Goal: Task Accomplishment & Management: Manage account settings

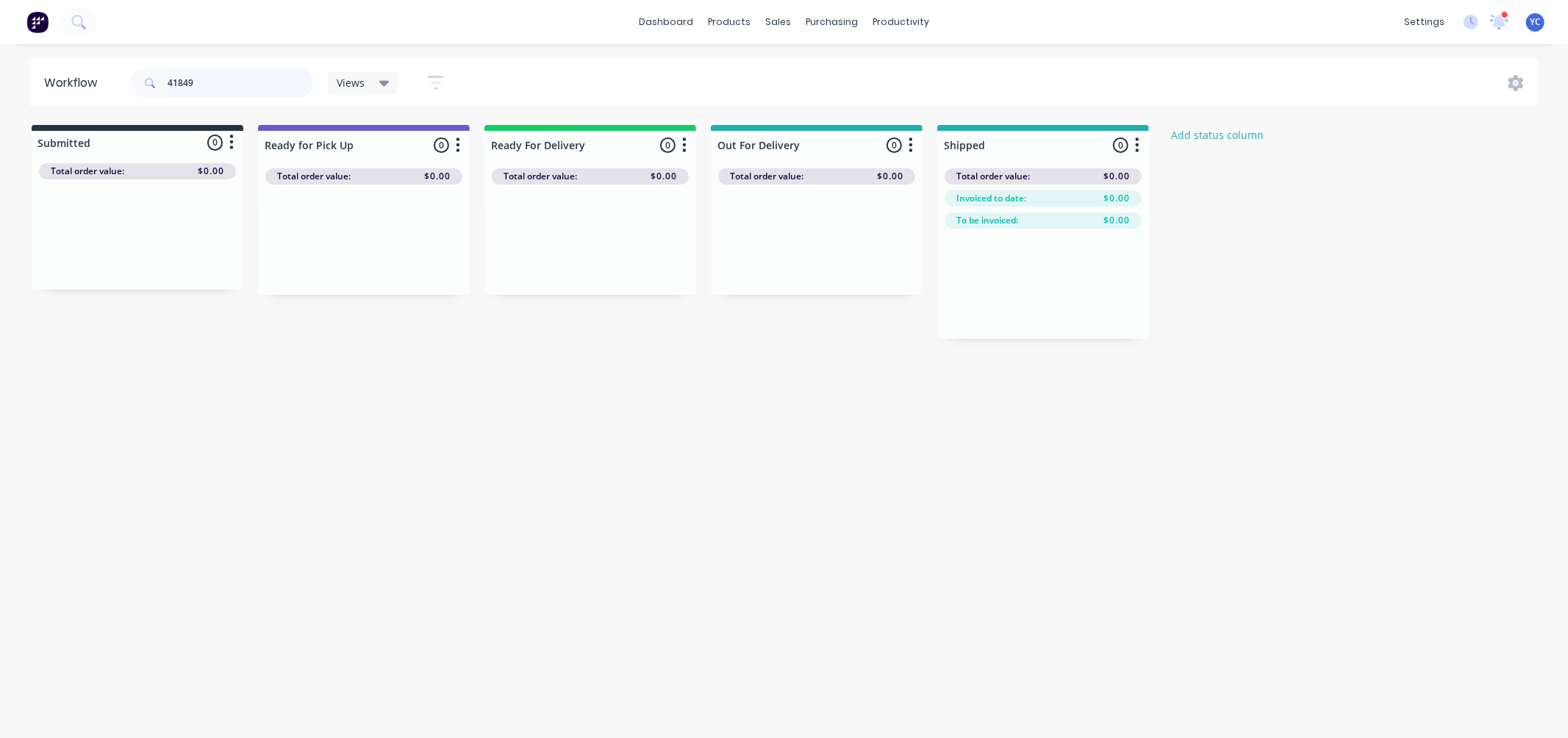
click at [255, 93] on input "41849" at bounding box center [240, 83] width 146 height 29
type input "41895"
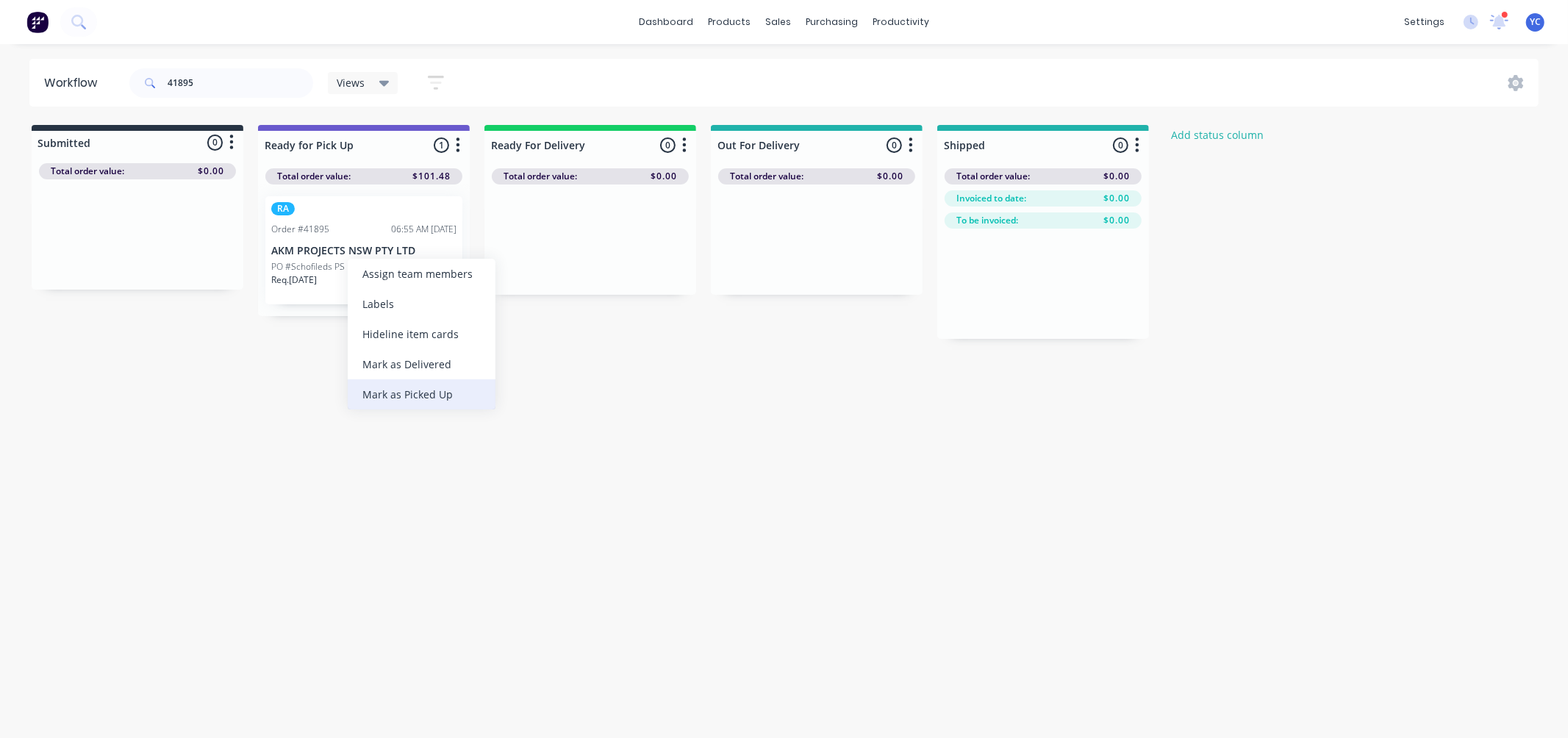
click at [407, 400] on div "Mark as Picked Up" at bounding box center [421, 394] width 148 height 30
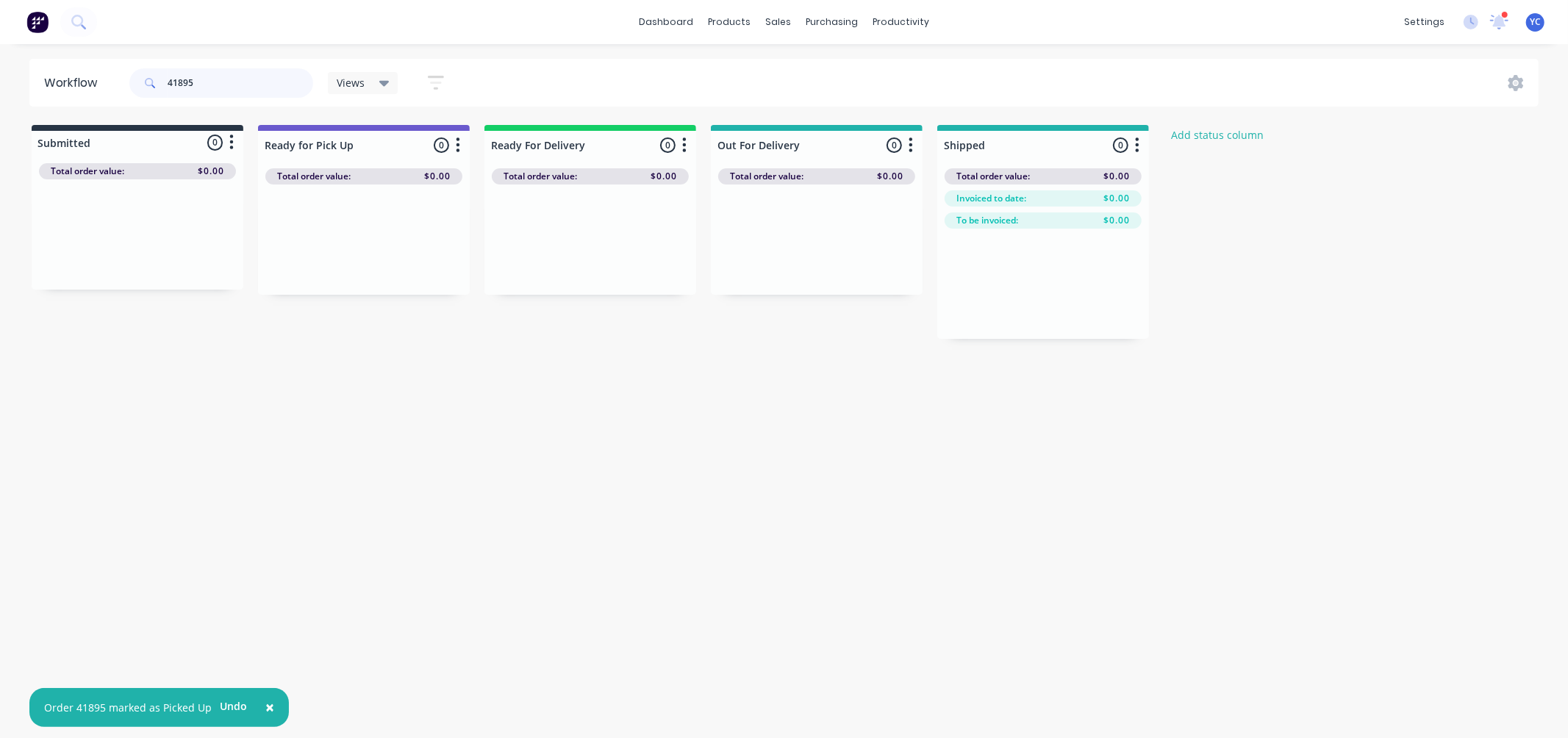
click at [203, 87] on input "41895" at bounding box center [240, 83] width 146 height 29
type input "41890"
click at [379, 409] on div "Mark as Picked Up" at bounding box center [379, 415] width 148 height 30
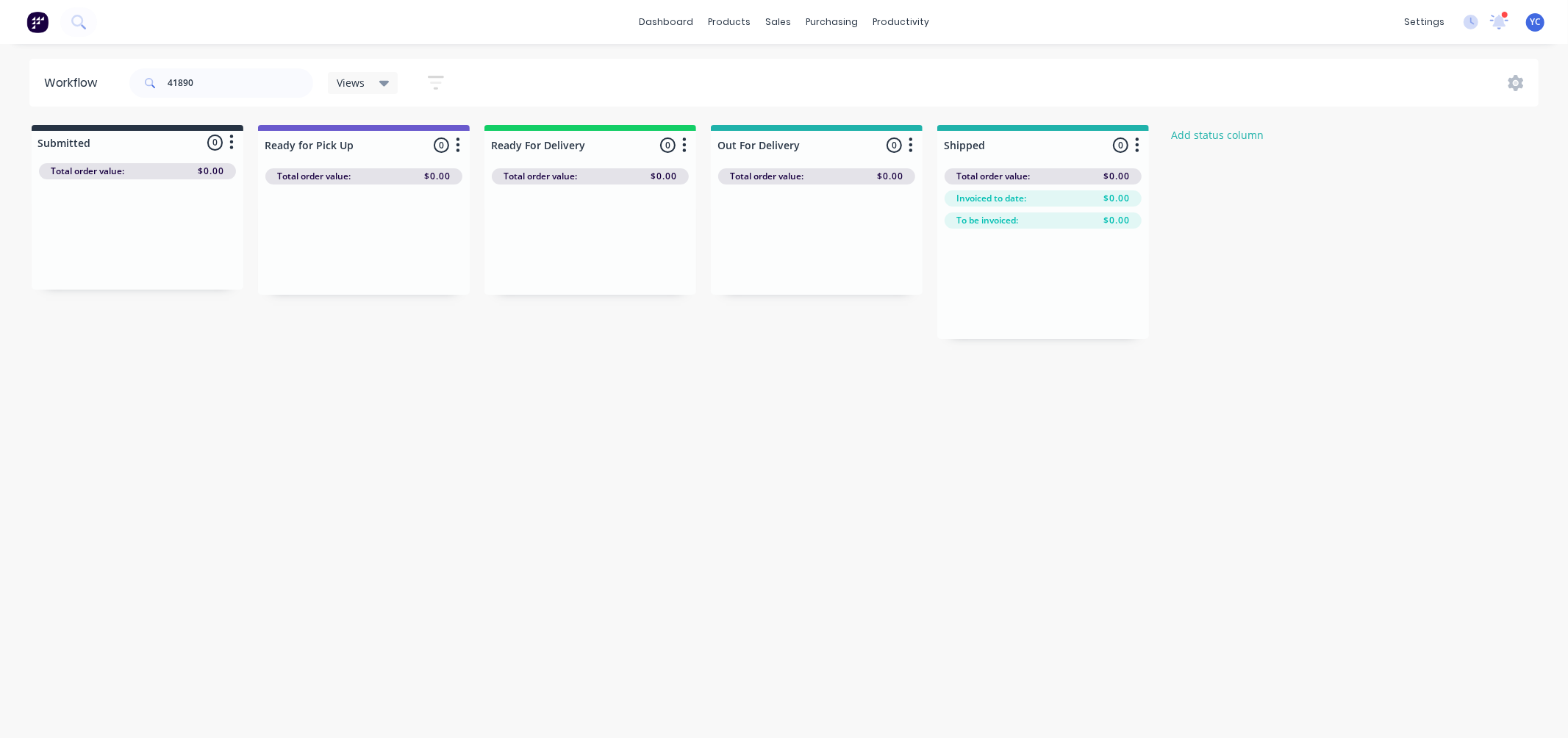
click at [444, 467] on div "Workflow 41890 Views Save new view None (Default) edit AL edit ALL edit BB & TH…" at bounding box center [784, 383] width 1568 height 650
click at [228, 84] on input "41890" at bounding box center [240, 83] width 146 height 29
type input "41838"
click at [497, 383] on div "Workflow 41838 Views Save new view None (Default) edit AL edit ALL edit BB & TH…" at bounding box center [784, 383] width 1568 height 650
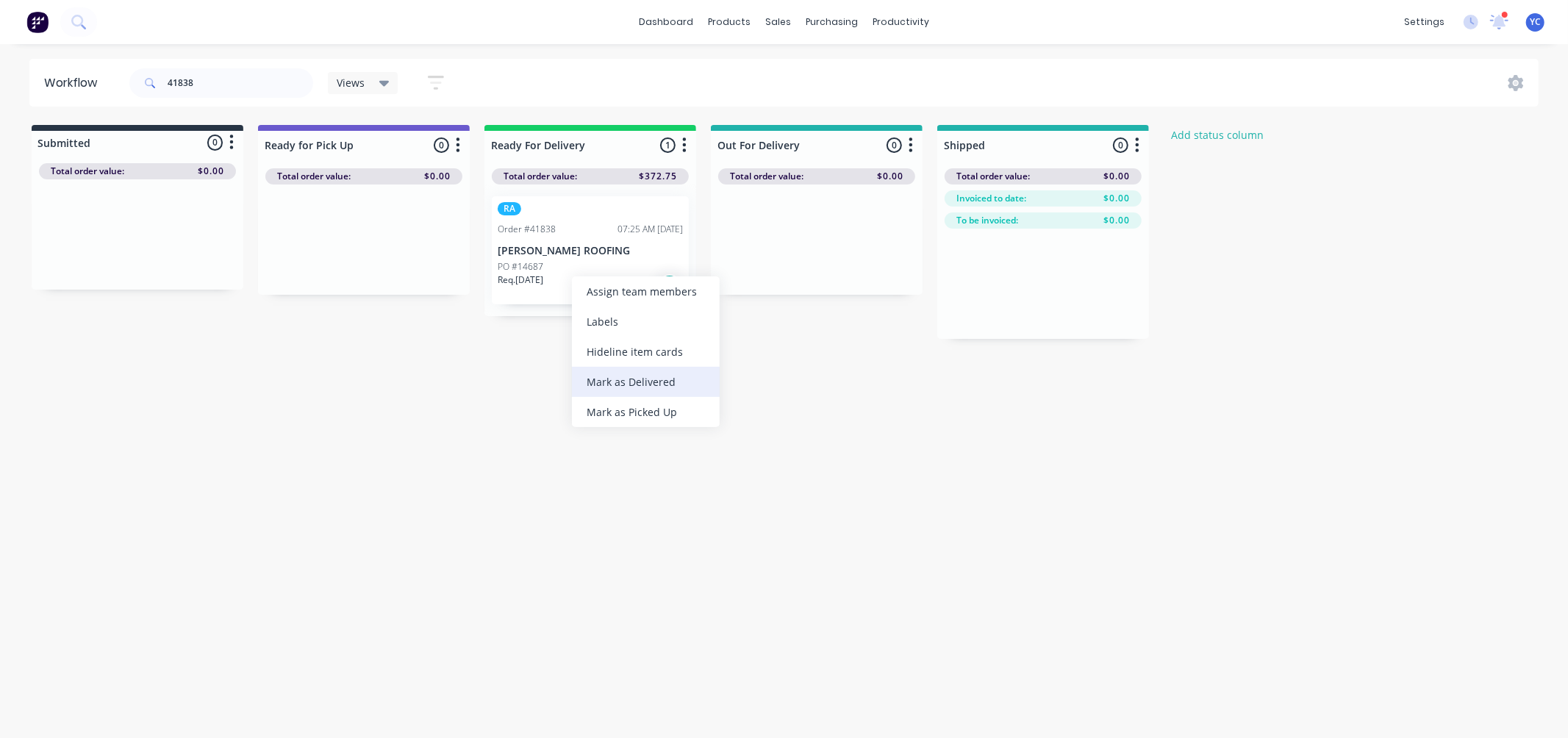
click at [636, 383] on div "Mark as Delivered" at bounding box center [646, 382] width 148 height 30
click at [262, 92] on input "41838" at bounding box center [240, 83] width 146 height 29
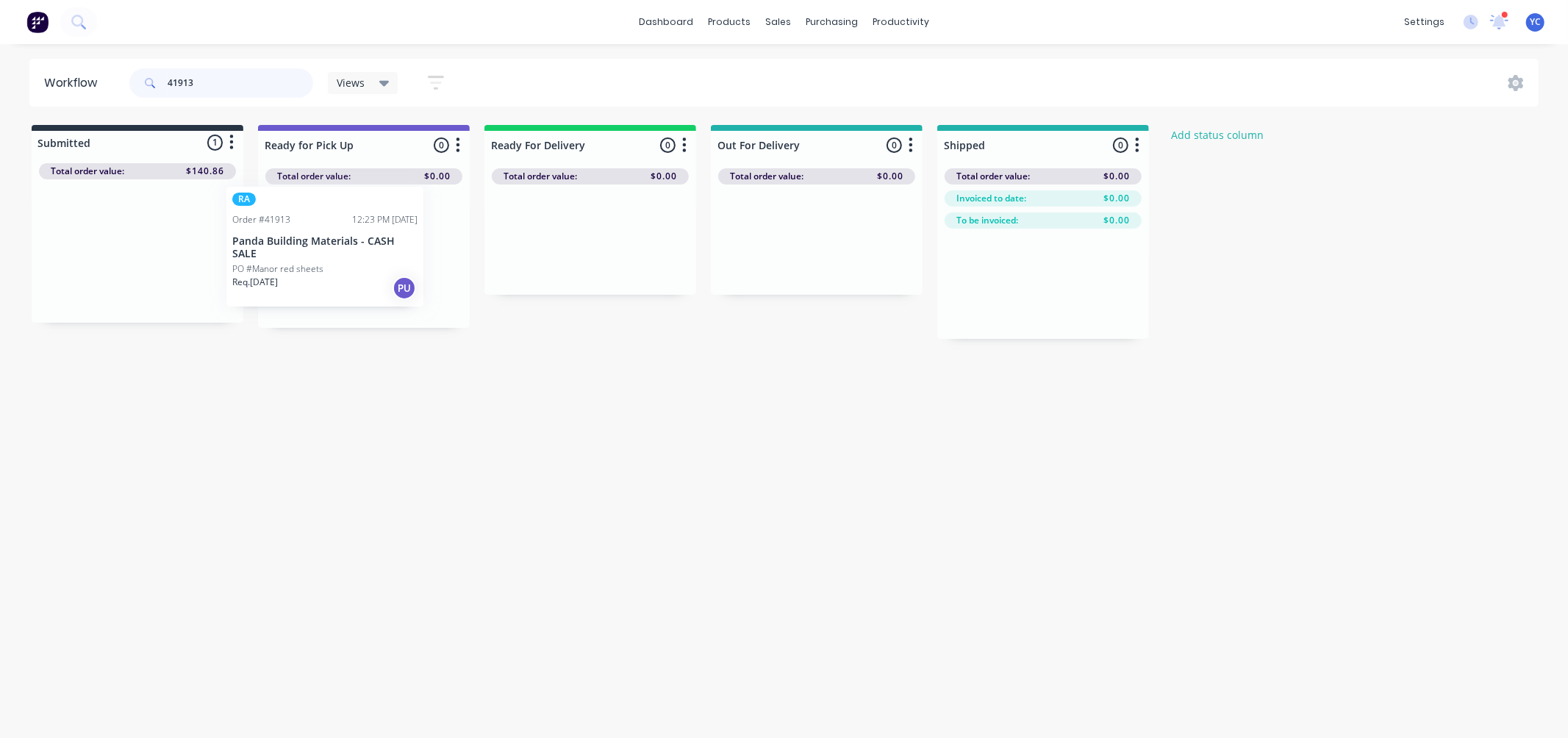
drag, startPoint x: 115, startPoint y: 252, endPoint x: 311, endPoint y: 246, distance: 196.1
click at [311, 246] on div "Submitted 1 Status colour #273444 hex #273444 Save Cancel Summaries Total order…" at bounding box center [788, 232] width 1599 height 214
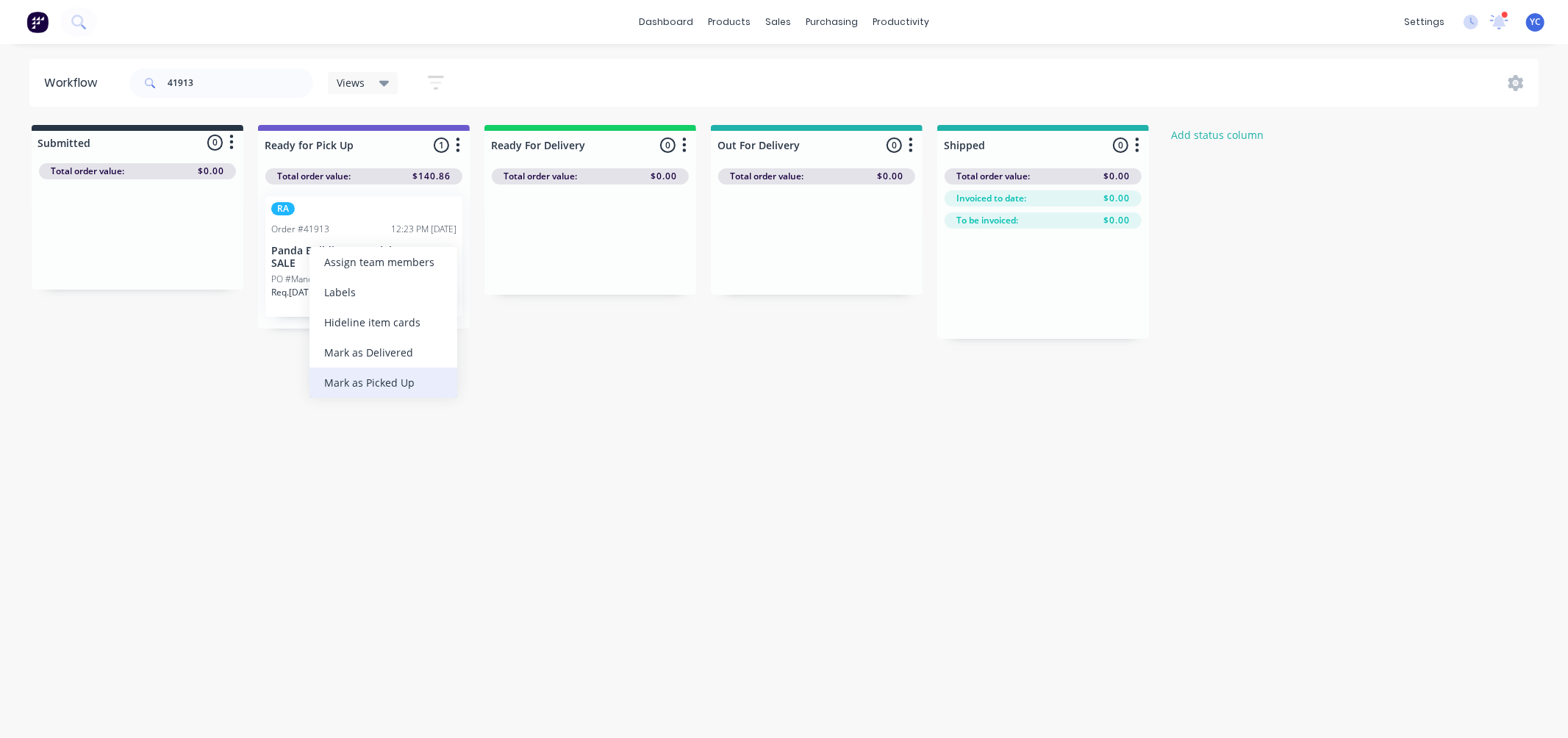
click at [379, 390] on div "Mark as Picked Up" at bounding box center [383, 383] width 148 height 30
click at [211, 77] on input "41913" at bounding box center [240, 83] width 146 height 29
type input "41777"
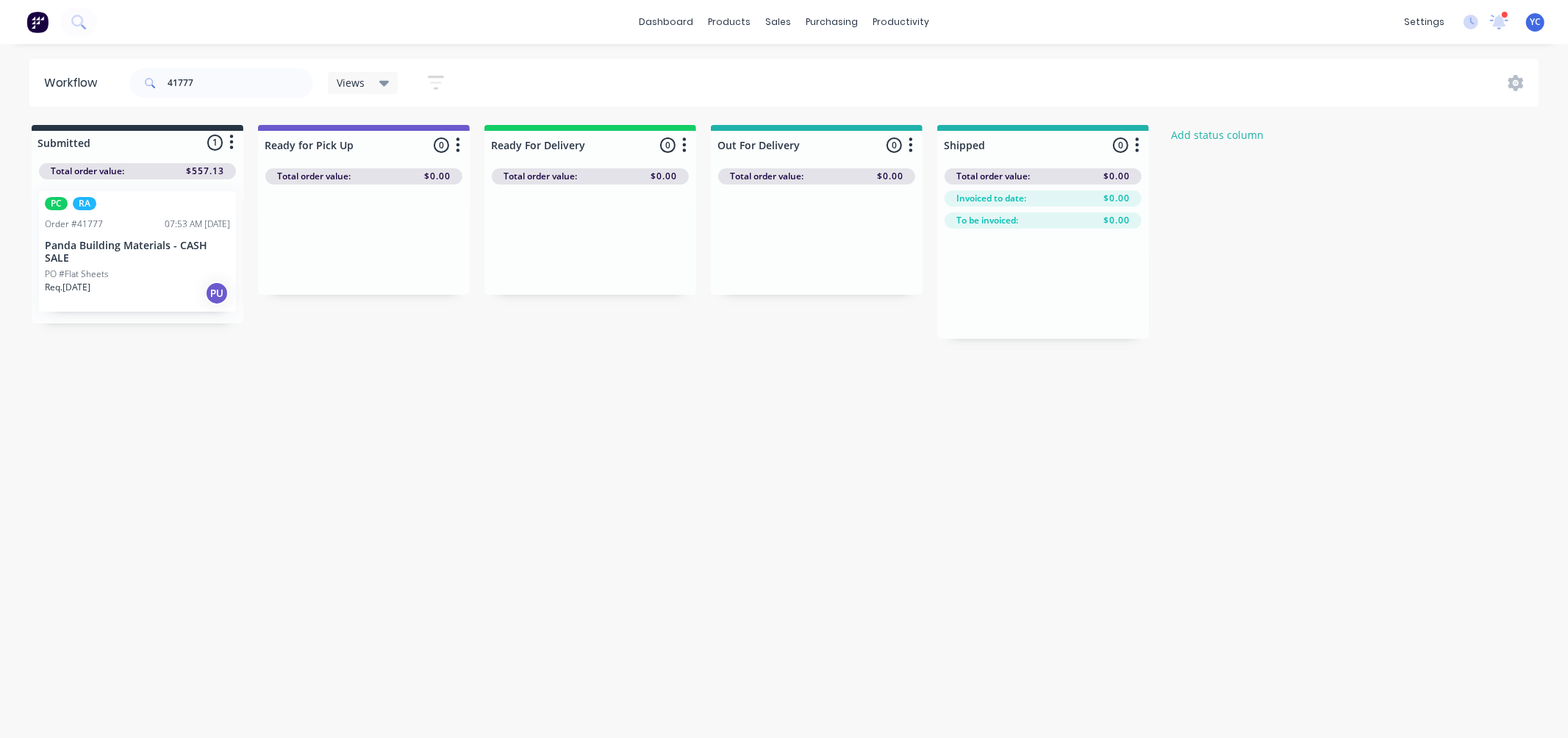
click at [111, 398] on div "Workflow 41777 Views Save new view None (Default) edit AL edit ALL edit BB & TH…" at bounding box center [784, 383] width 1568 height 650
click at [125, 248] on p "Panda Building Materials - CASH SALE" at bounding box center [137, 252] width 185 height 25
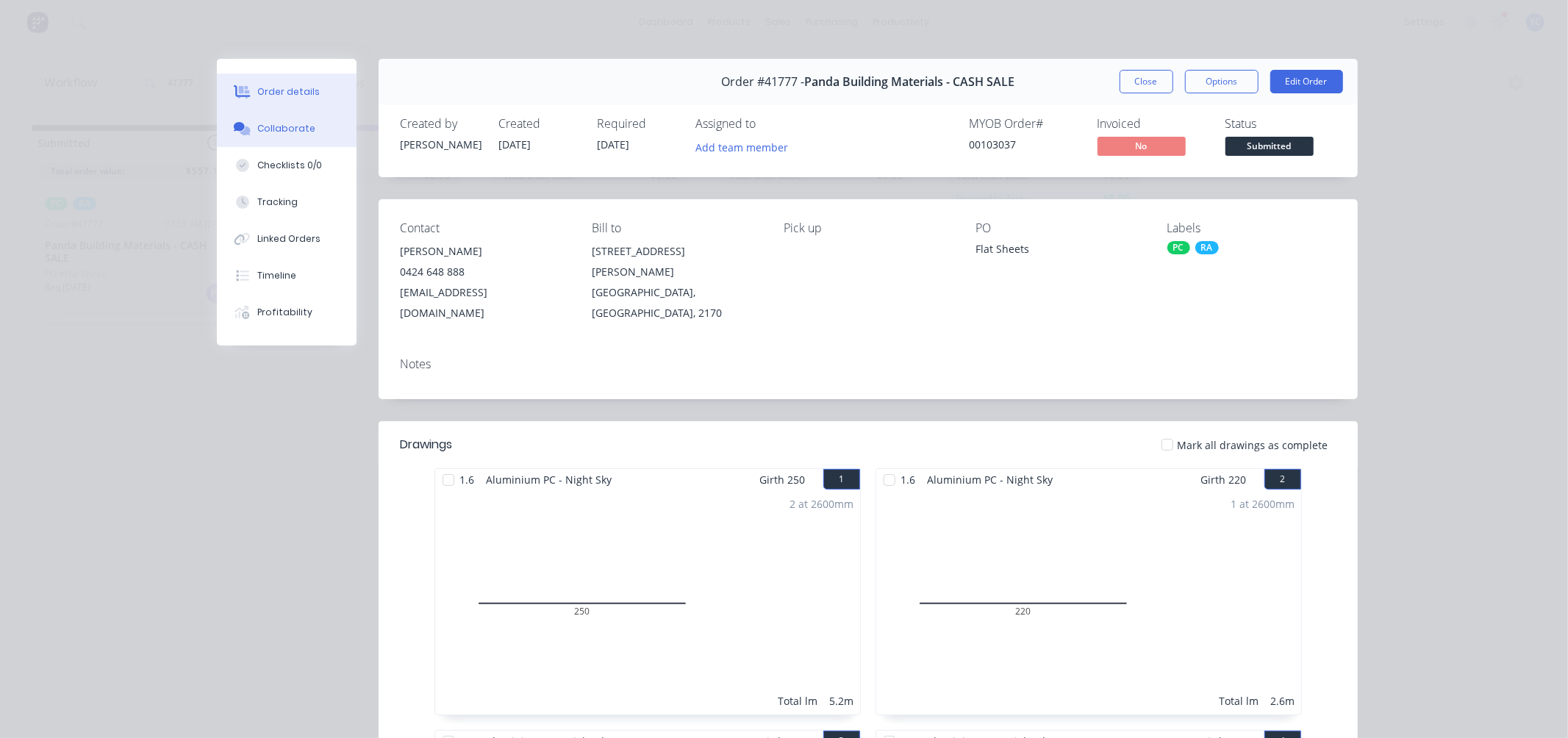
click at [288, 120] on button "Collaborate" at bounding box center [286, 128] width 139 height 36
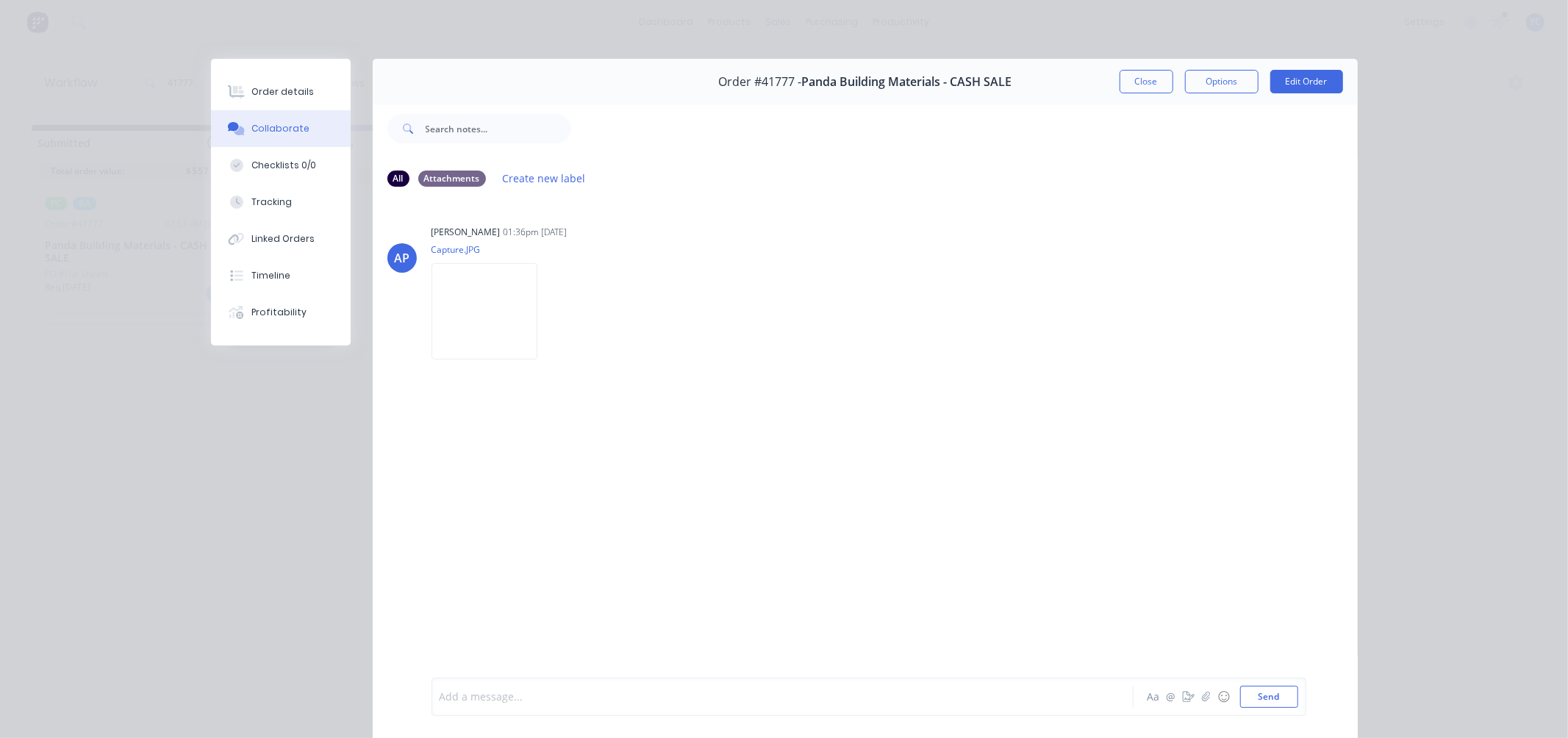
click at [558, 695] on div at bounding box center [762, 698] width 643 height 15
click at [486, 331] on img at bounding box center [484, 311] width 106 height 96
click at [479, 692] on div at bounding box center [762, 698] width 643 height 15
click at [599, 694] on span "customer will pick up order [DATE] morning" at bounding box center [646, 698] width 215 height 14
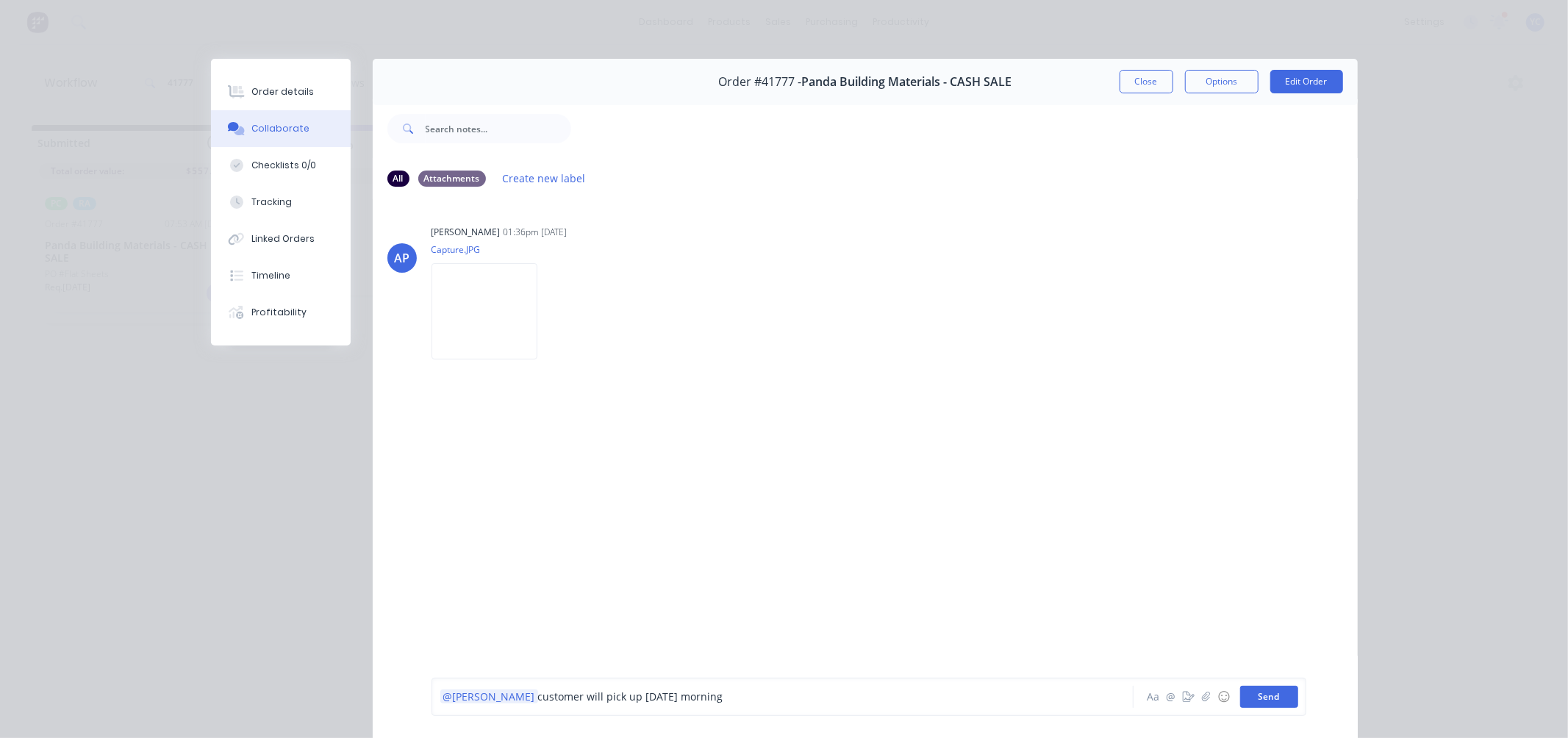
click at [1277, 704] on button "Send" at bounding box center [1269, 697] width 58 height 22
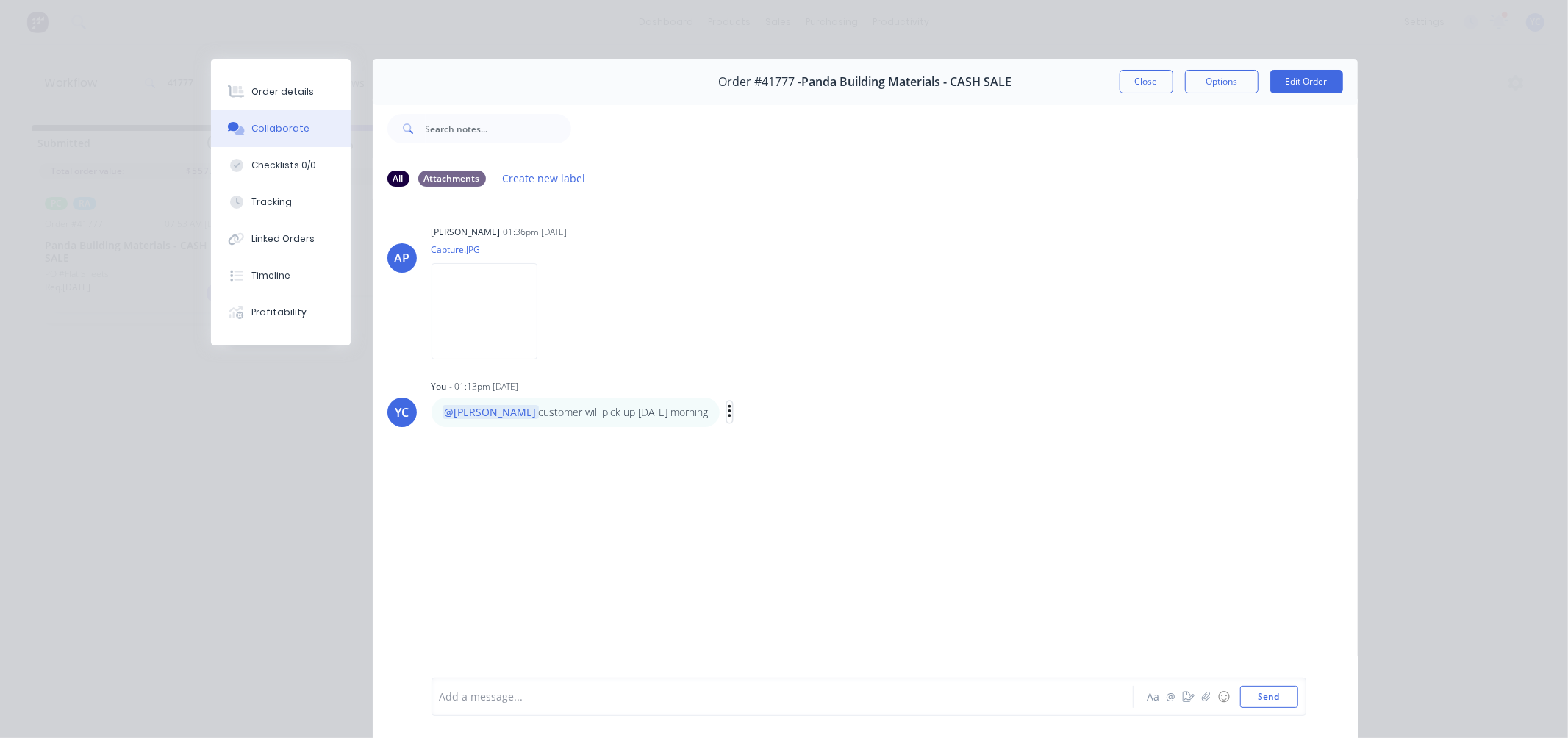
click at [728, 410] on icon "button" at bounding box center [730, 412] width 5 height 17
click at [736, 427] on button "Edit" at bounding box center [783, 438] width 93 height 24
click at [469, 692] on span "@[PERSON_NAME]" at bounding box center [486, 698] width 92 height 14
click at [739, 695] on div "@[PERSON_NAME] @[PERSON_NAME] customer will pick up [DATE] morning" at bounding box center [762, 698] width 643 height 15
click at [1243, 695] on button "Send" at bounding box center [1269, 697] width 58 height 22
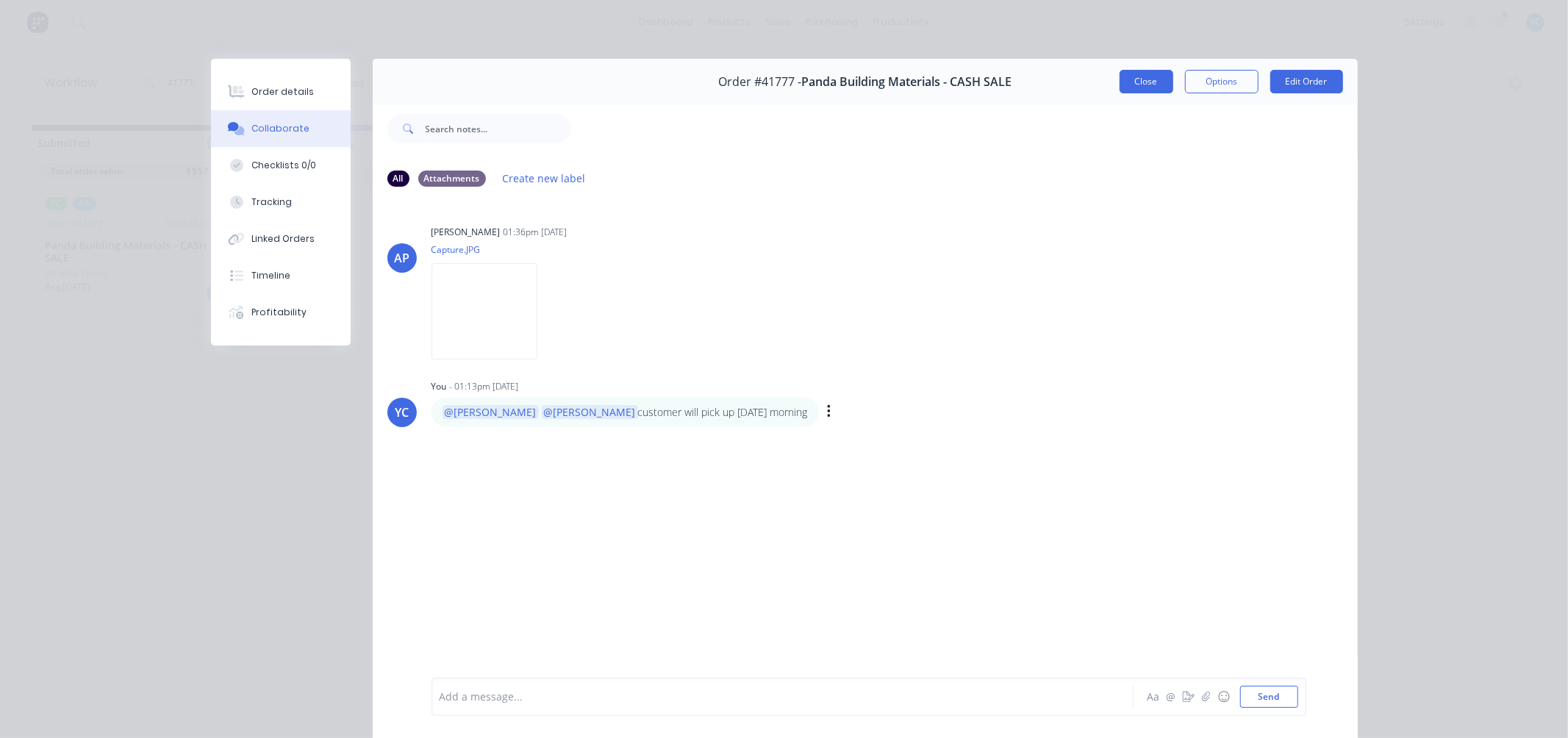
click at [1148, 90] on button "Close" at bounding box center [1146, 81] width 53 height 23
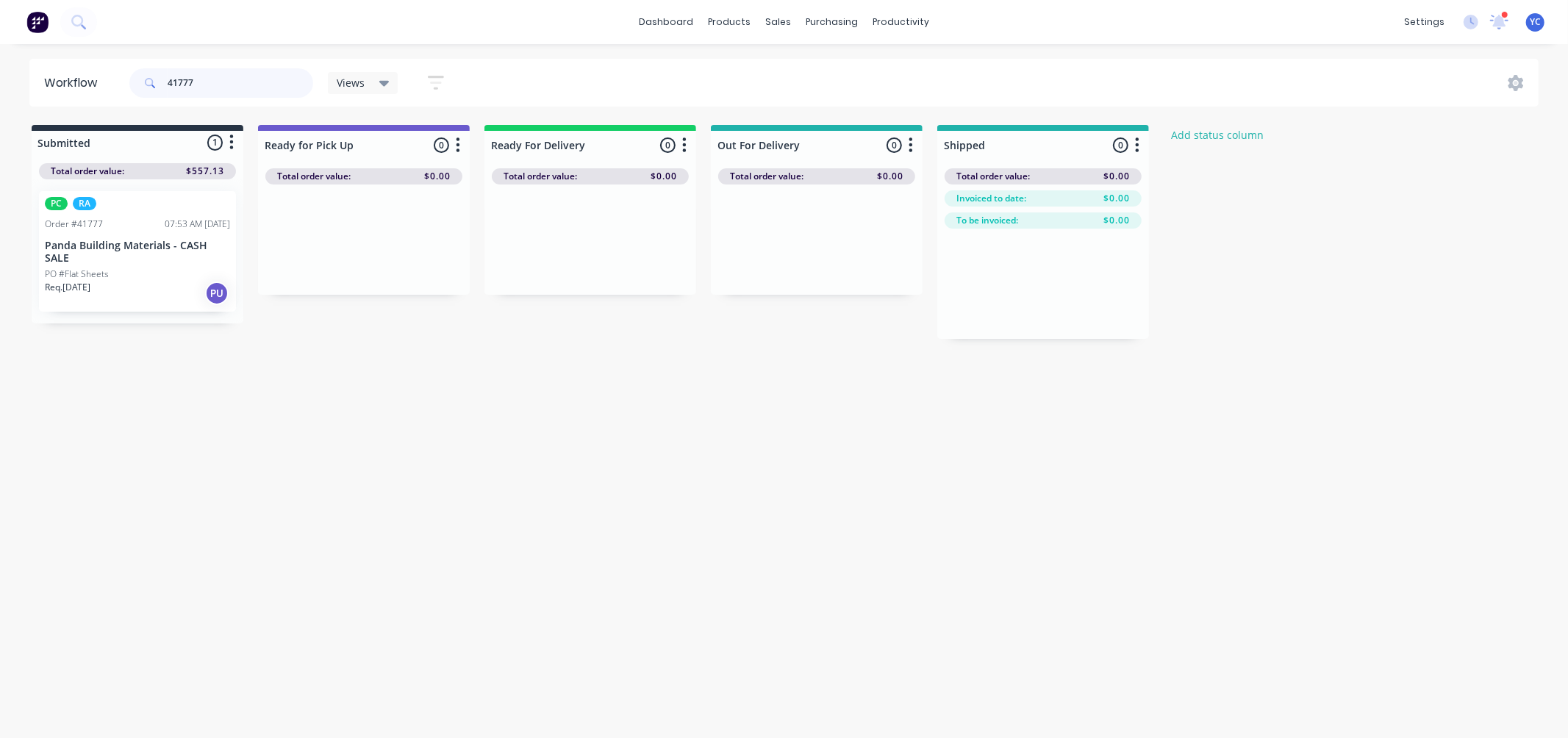
click at [262, 86] on input "41777" at bounding box center [240, 83] width 146 height 29
type input "41838"
click at [240, 84] on input "41838" at bounding box center [240, 83] width 146 height 29
click at [215, 82] on input "41838" at bounding box center [240, 83] width 146 height 29
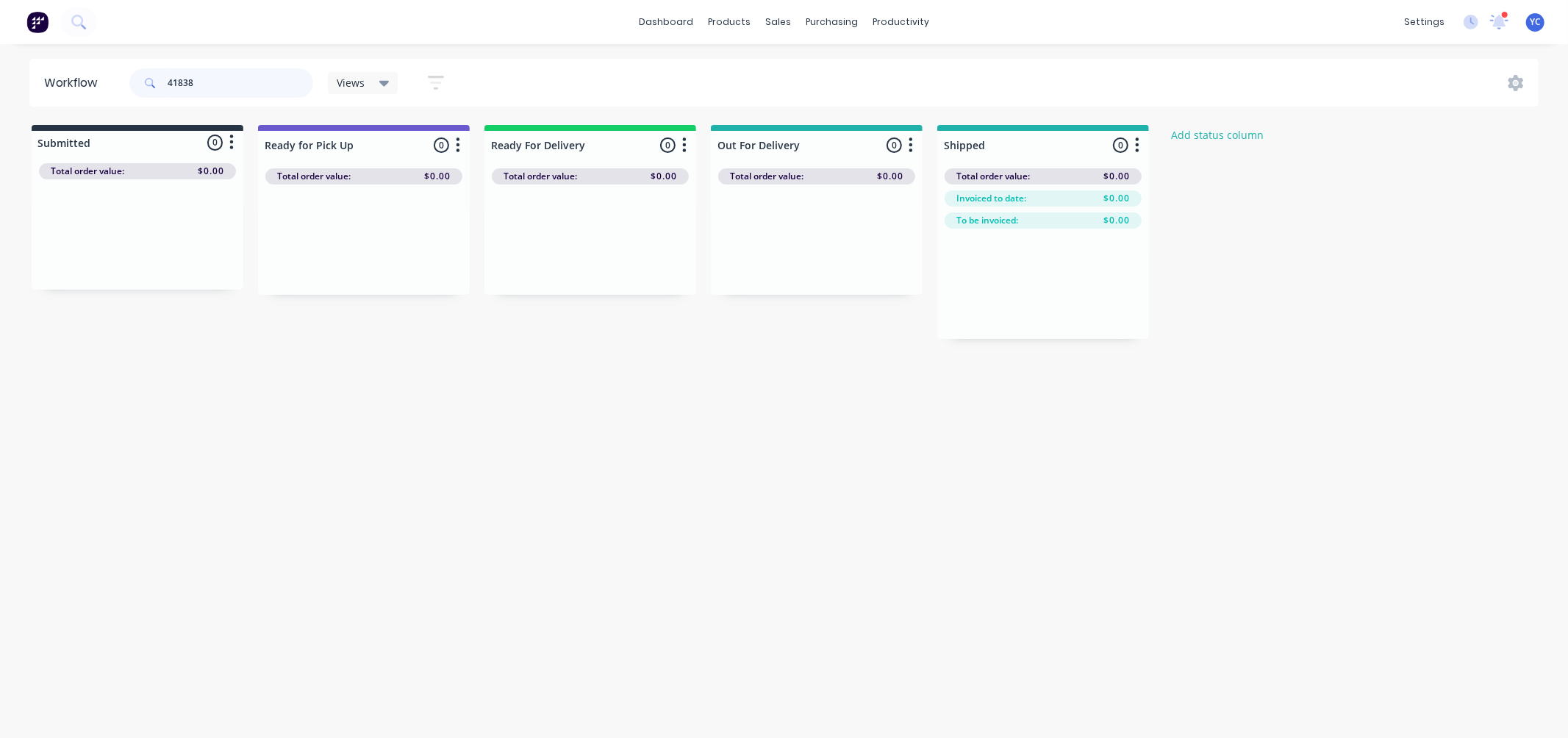
click at [215, 82] on input "41838" at bounding box center [240, 83] width 146 height 29
drag, startPoint x: 98, startPoint y: 255, endPoint x: 807, endPoint y: 242, distance: 709.1
click at [807, 242] on div "Submitted 1 Status colour #273444 hex #273444 Save Cancel Summaries Total order…" at bounding box center [788, 232] width 1599 height 214
click at [226, 85] on input "41845" at bounding box center [240, 83] width 146 height 29
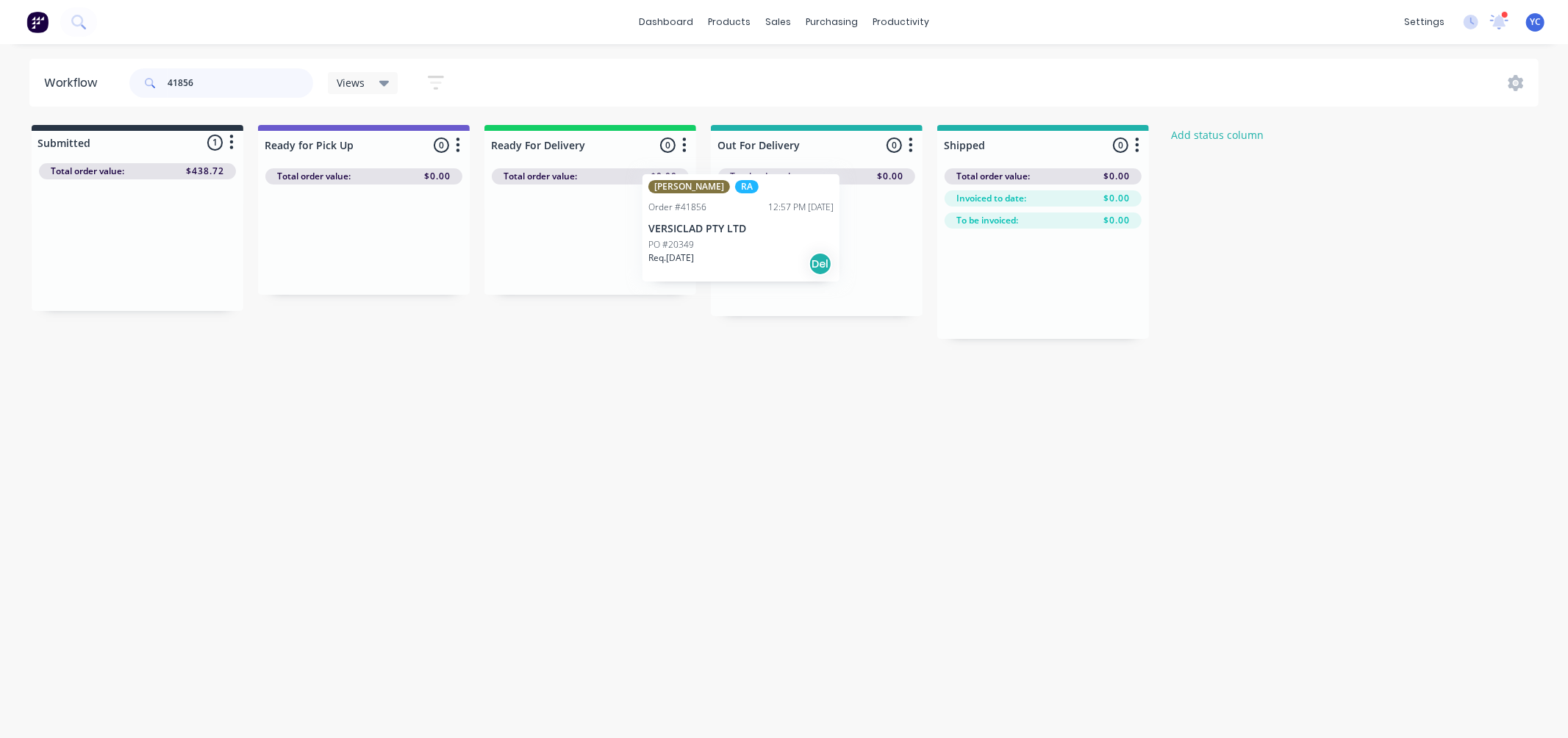
drag, startPoint x: 170, startPoint y: 245, endPoint x: 783, endPoint y: 228, distance: 613.2
click at [781, 228] on div "Submitted 1 Status colour #273444 hex #273444 Save Cancel Summaries Total order…" at bounding box center [788, 232] width 1599 height 214
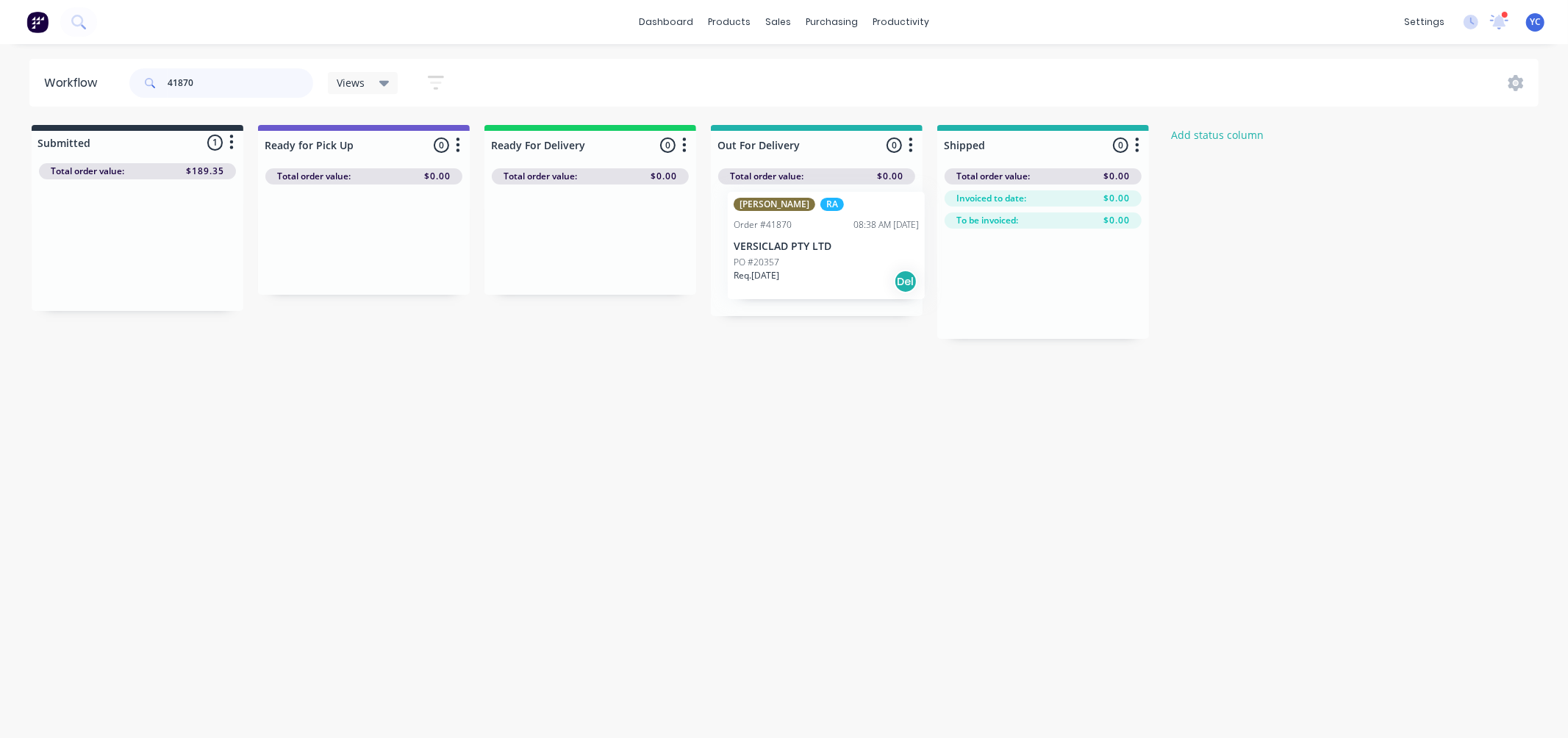
drag, startPoint x: 149, startPoint y: 263, endPoint x: 839, endPoint y: 263, distance: 690.0
click at [839, 263] on div "Submitted 1 Status colour #273444 hex #273444 Save Cancel Summaries Total order…" at bounding box center [788, 232] width 1599 height 214
drag, startPoint x: 545, startPoint y: 261, endPoint x: 776, endPoint y: 249, distance: 231.3
click at [776, 249] on div "Submitted 0 Status colour #273444 hex #273444 Save Cancel Summaries Total order…" at bounding box center [788, 232] width 1599 height 214
drag, startPoint x: 652, startPoint y: 276, endPoint x: 824, endPoint y: 270, distance: 172.1
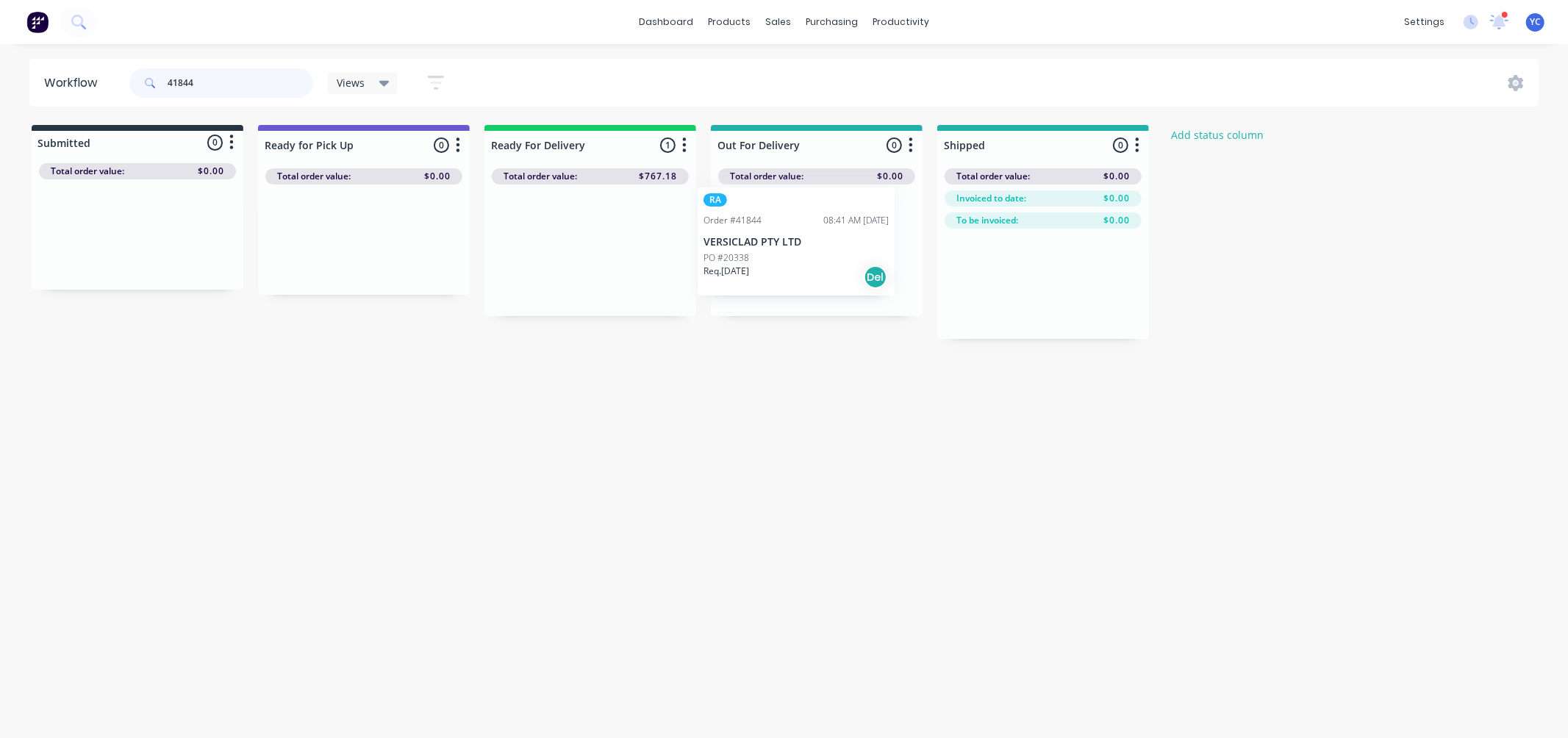
click at [824, 270] on div "Submitted 0 Status colour #273444 hex #273444 Save Cancel Summaries Total order…" at bounding box center [788, 232] width 1599 height 214
drag, startPoint x: 553, startPoint y: 277, endPoint x: 784, endPoint y: 287, distance: 231.2
click at [779, 276] on div "Submitted 0 Status colour #273444 hex #273444 Save Cancel Summaries Total order…" at bounding box center [788, 232] width 1599 height 214
click at [276, 90] on input "41857" at bounding box center [240, 83] width 146 height 29
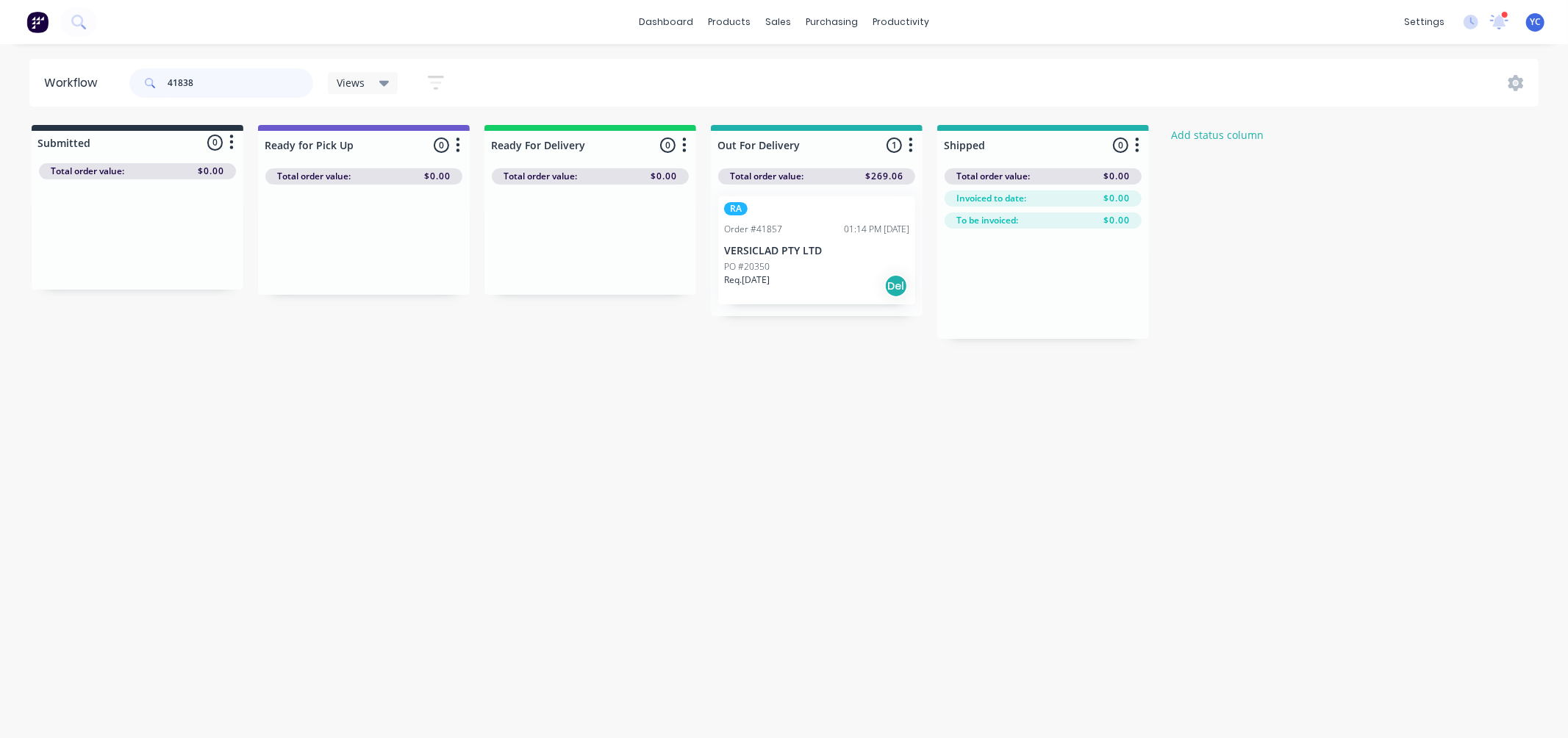
type input "41838"
click at [257, 377] on div "Workflow 41838 Views Save new view None (Default) edit AL edit ALL edit BB & TH…" at bounding box center [784, 383] width 1568 height 650
click at [314, 94] on div "41838 Views Save new view None (Default) edit AL edit ALL edit BB & TH edit NCG…" at bounding box center [293, 83] width 334 height 44
click at [269, 86] on input "41838" at bounding box center [240, 83] width 146 height 29
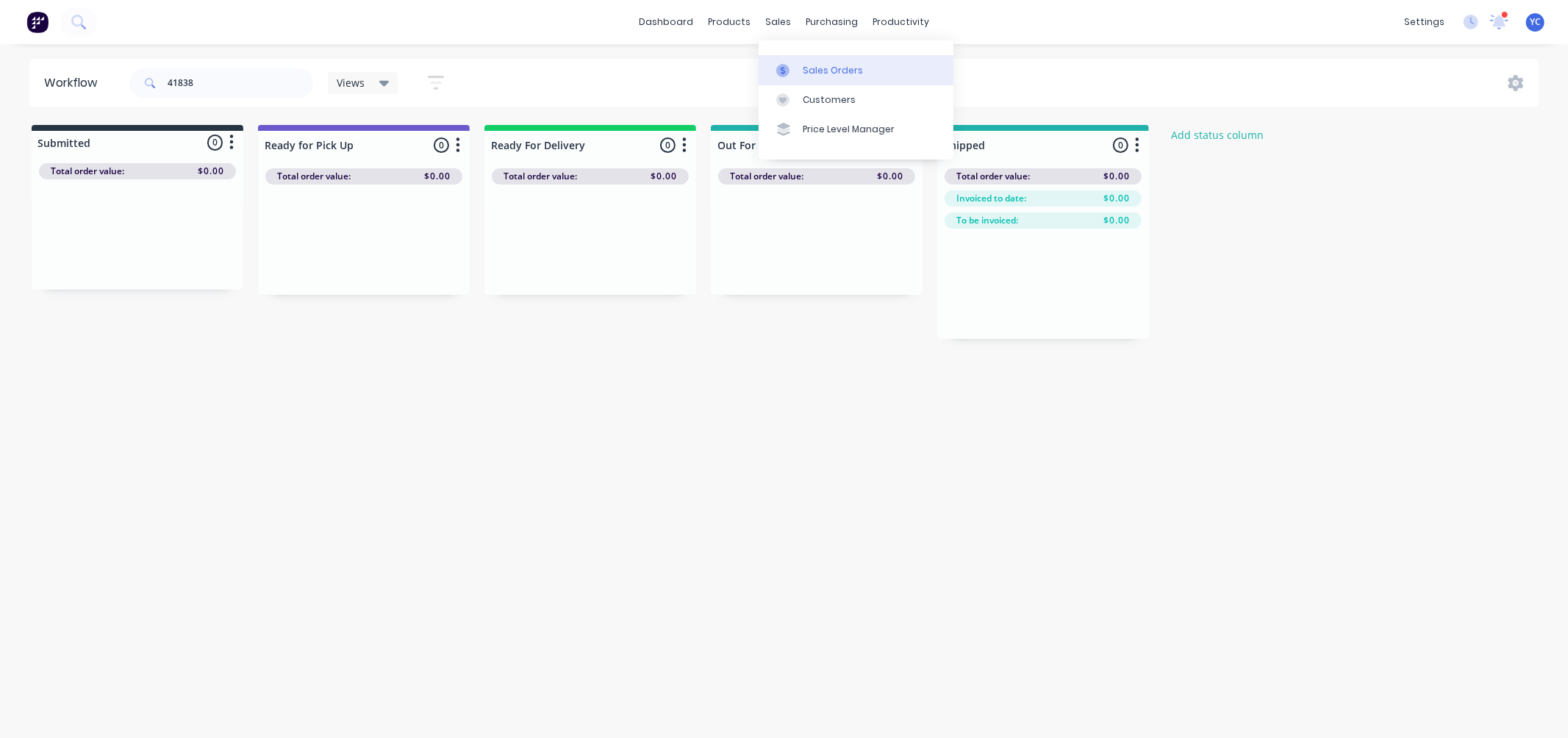
click at [819, 67] on div "Sales Orders" at bounding box center [833, 70] width 60 height 13
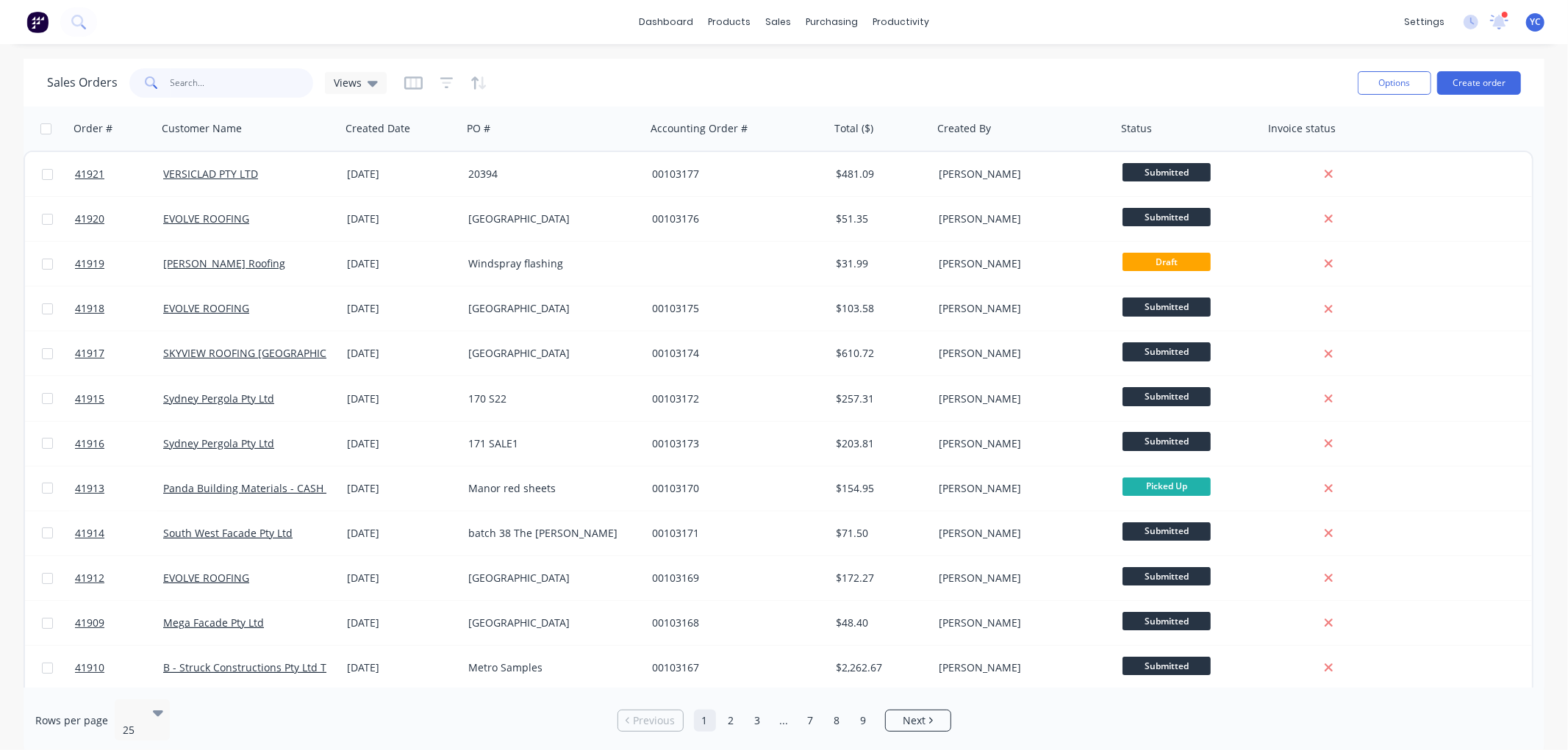
click at [228, 69] on input "text" at bounding box center [242, 83] width 143 height 29
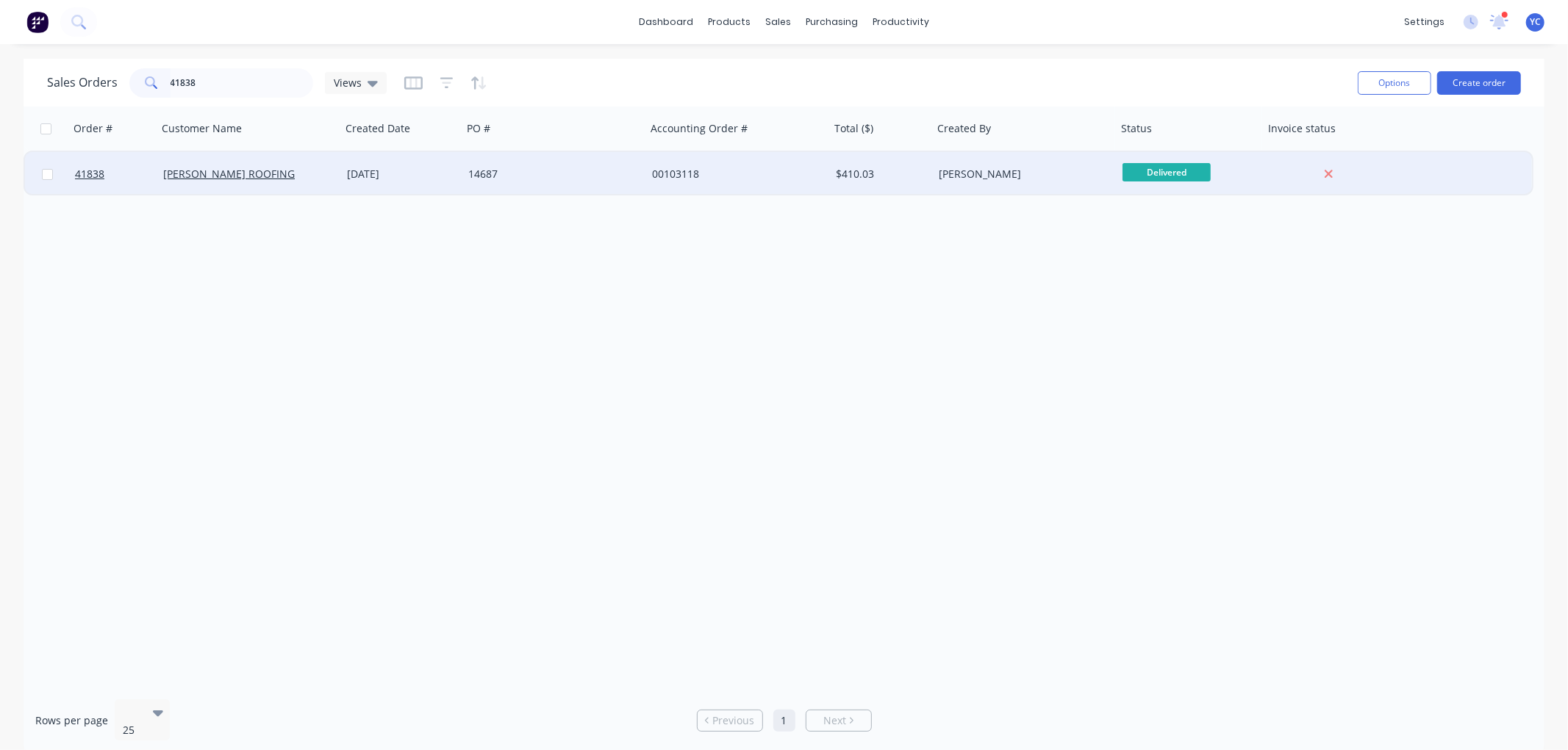
click at [1149, 163] on span "Delivered" at bounding box center [1167, 173] width 88 height 19
click at [1174, 319] on button "Shipped" at bounding box center [1196, 327] width 147 height 27
click at [268, 101] on div "Sales Orders 41838 Views Options Create order" at bounding box center [784, 83] width 1522 height 48
click at [266, 91] on input "41838" at bounding box center [242, 83] width 143 height 29
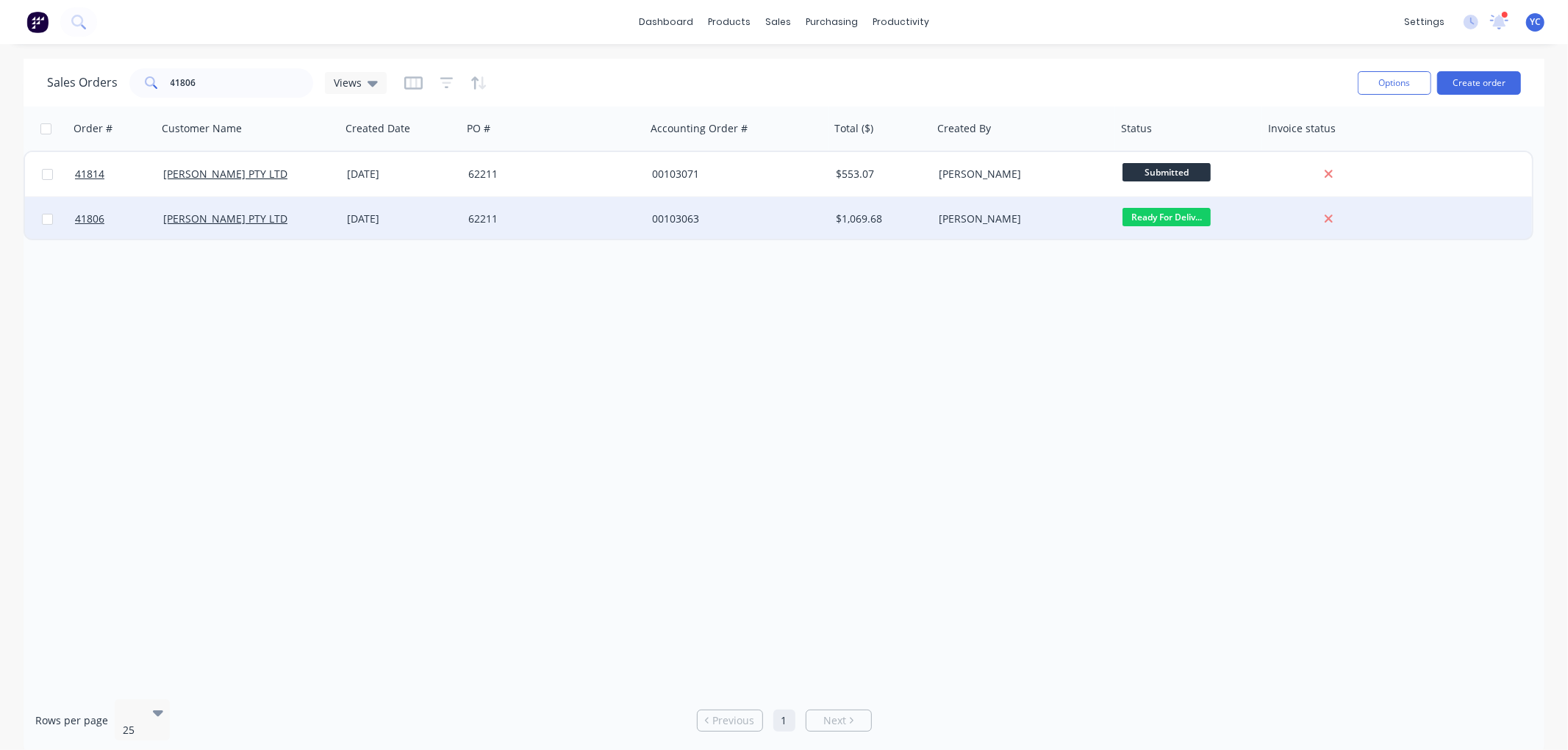
click at [1172, 213] on span "Ready For Deliv..." at bounding box center [1167, 217] width 88 height 19
click at [1176, 371] on button "Shipped" at bounding box center [1196, 372] width 147 height 27
click at [231, 87] on input "41806" at bounding box center [242, 83] width 143 height 29
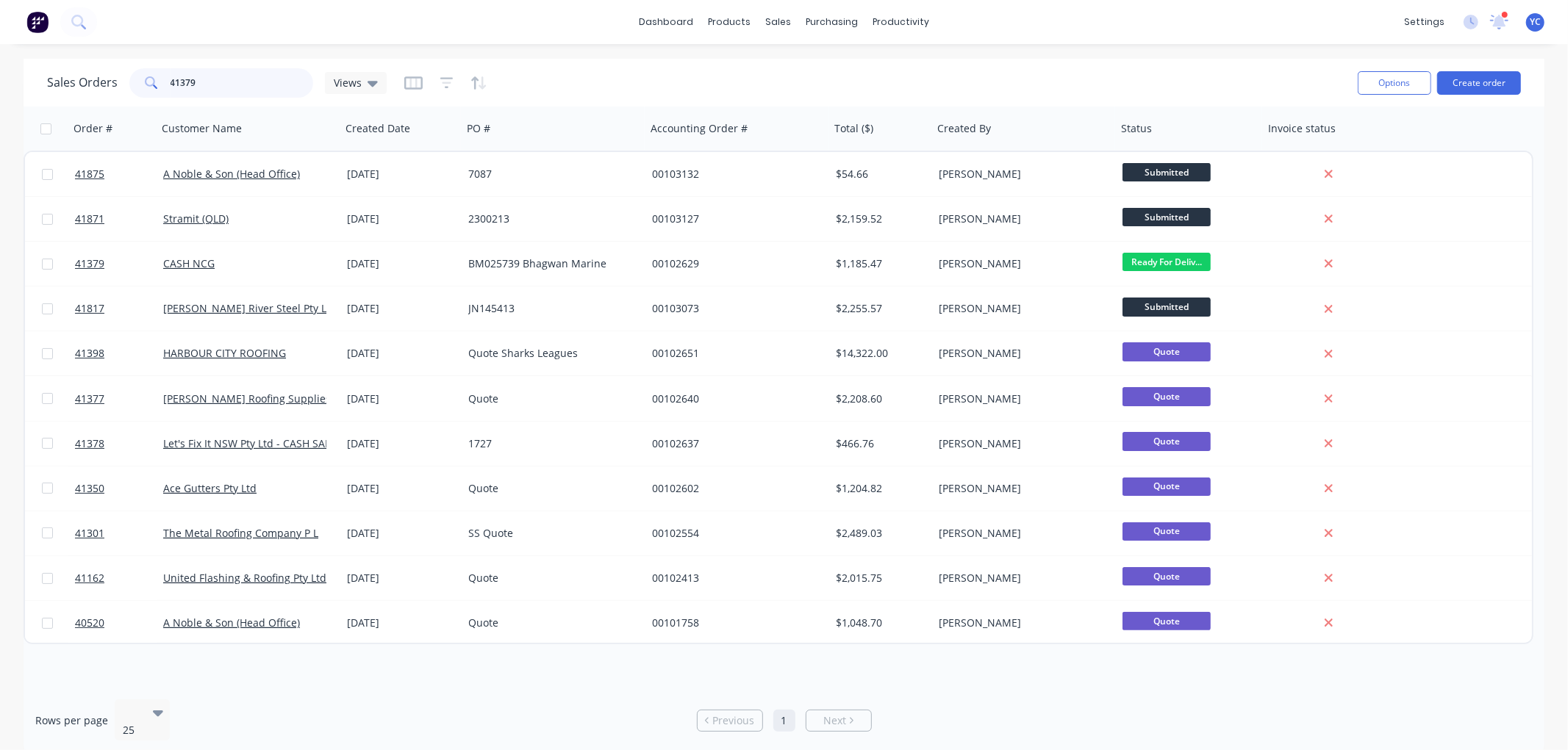
type input "41379"
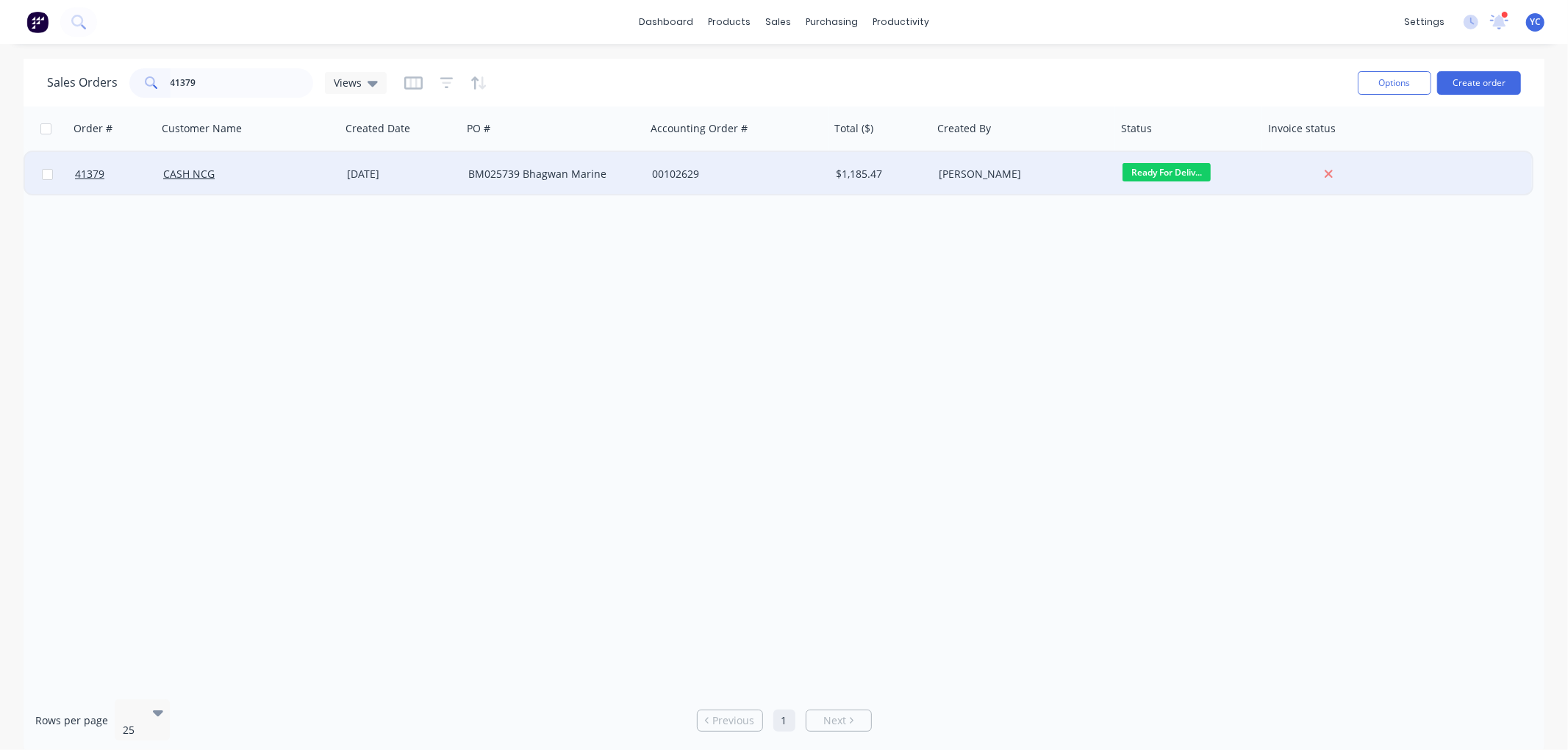
click at [1169, 170] on span "Ready For Deliv..." at bounding box center [1167, 173] width 88 height 19
click at [1158, 327] on span "Shipped" at bounding box center [1148, 327] width 41 height 14
click at [259, 67] on div "Sales Orders 41379 Views" at bounding box center [697, 83] width 1299 height 36
click at [255, 78] on input "41379" at bounding box center [242, 83] width 143 height 29
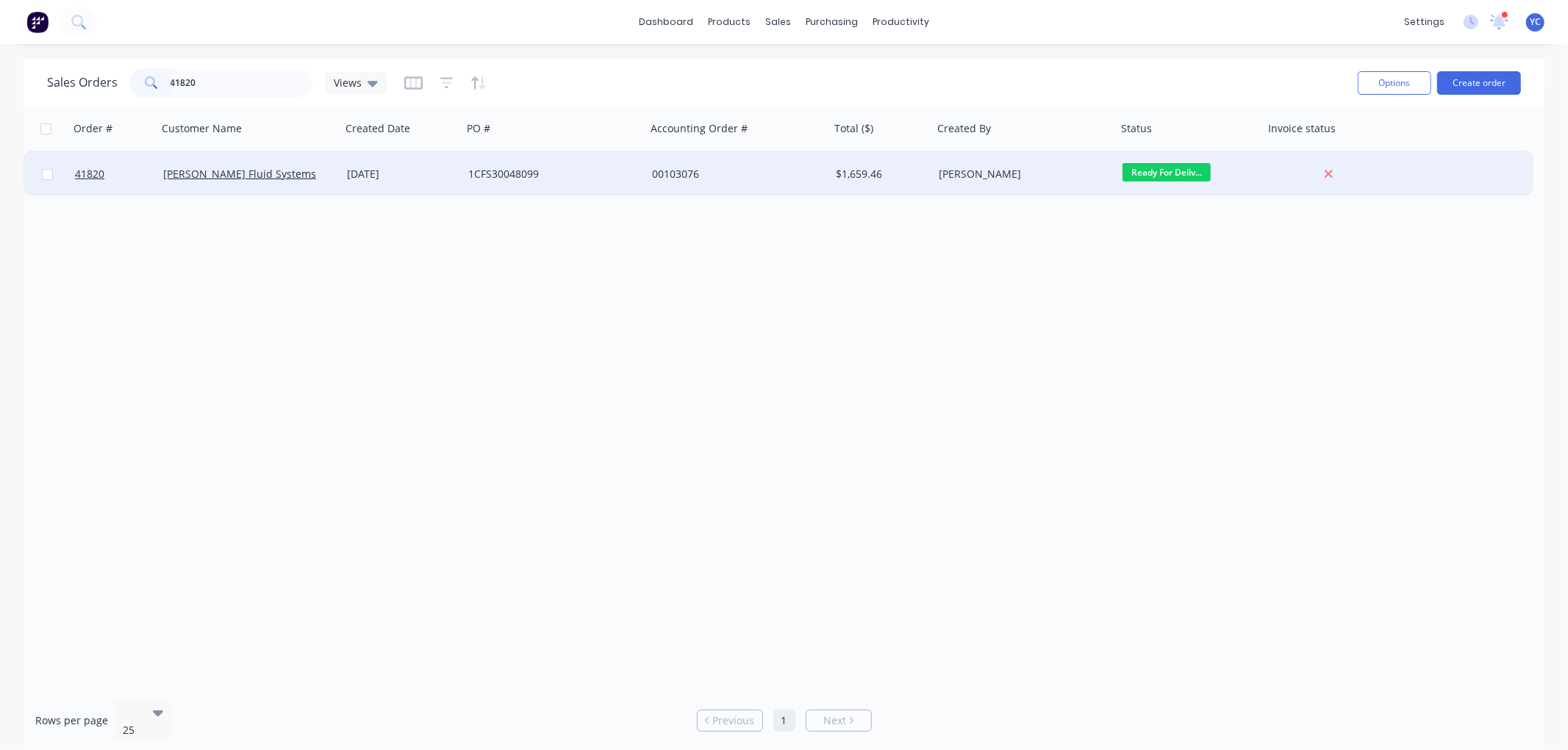
click at [1155, 163] on span "Ready For Deliv..." at bounding box center [1167, 173] width 88 height 19
click at [1168, 332] on button "Shipped" at bounding box center [1196, 327] width 147 height 27
click at [244, 92] on input "41820" at bounding box center [242, 83] width 143 height 29
click at [1187, 166] on span "Ready For Deliv..." at bounding box center [1167, 173] width 88 height 19
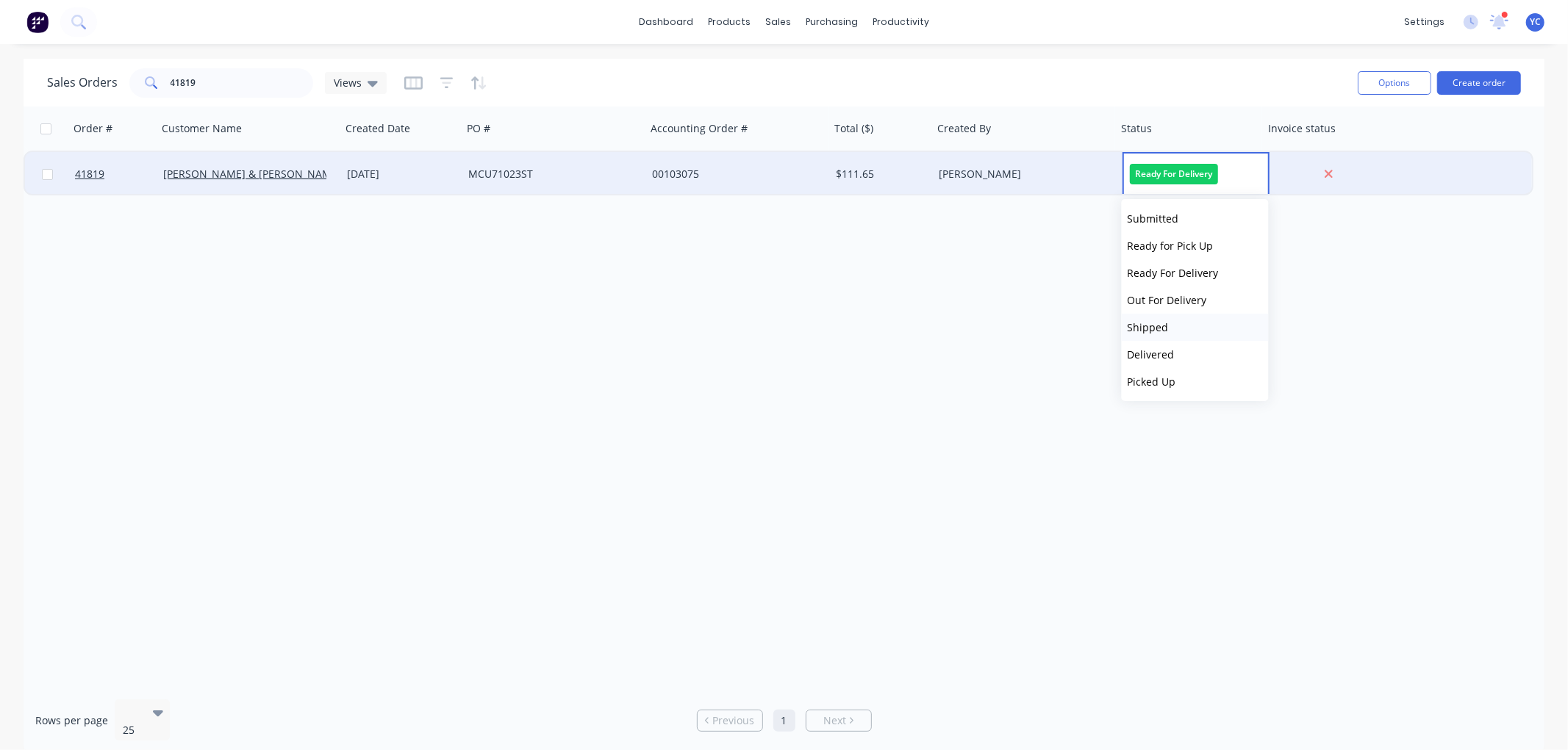
click at [1192, 326] on button "Shipped" at bounding box center [1196, 327] width 147 height 27
click at [236, 80] on input "41819" at bounding box center [242, 83] width 143 height 29
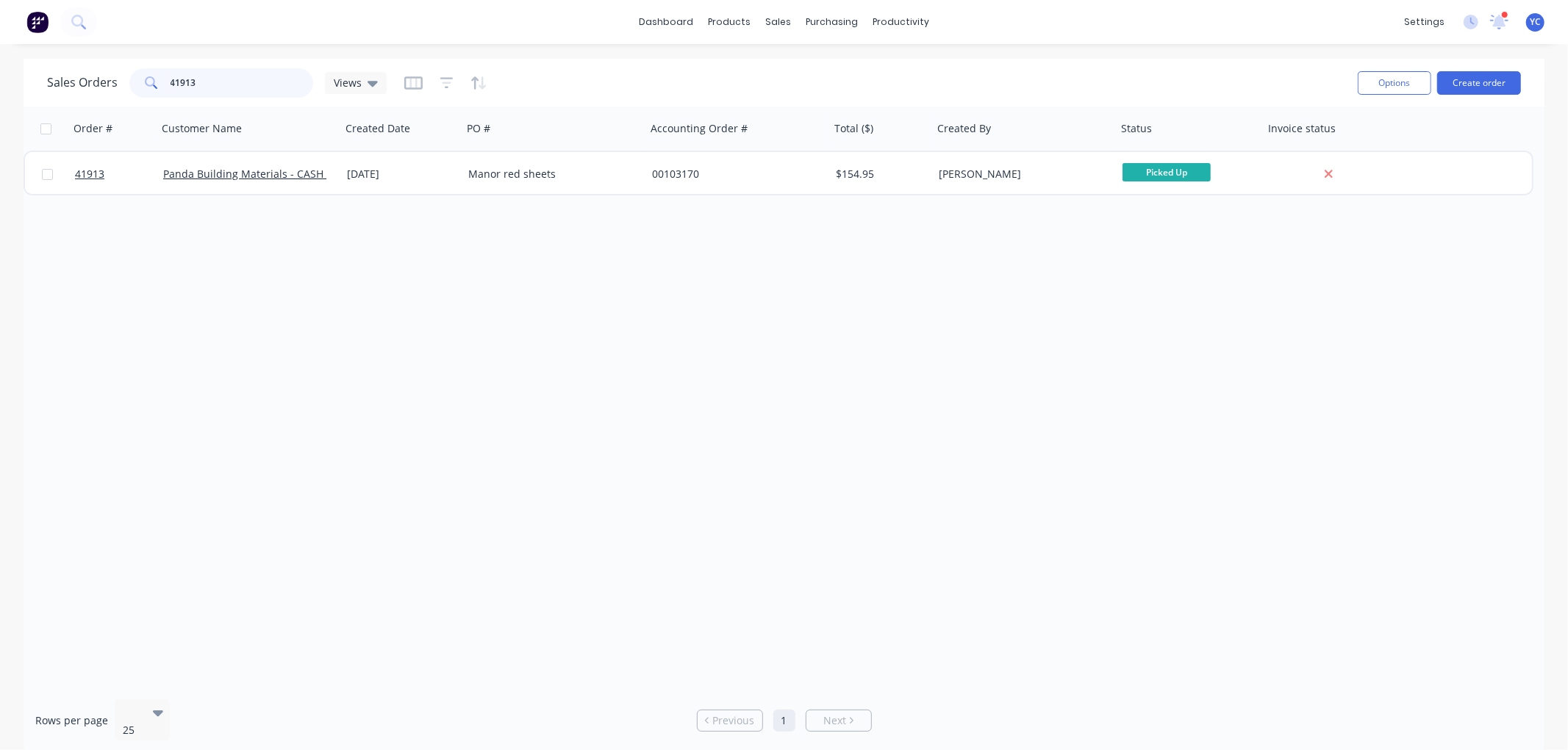
click at [267, 77] on input "41913" at bounding box center [242, 83] width 143 height 29
click at [208, 87] on input "41890" at bounding box center [242, 83] width 143 height 29
type input "41899"
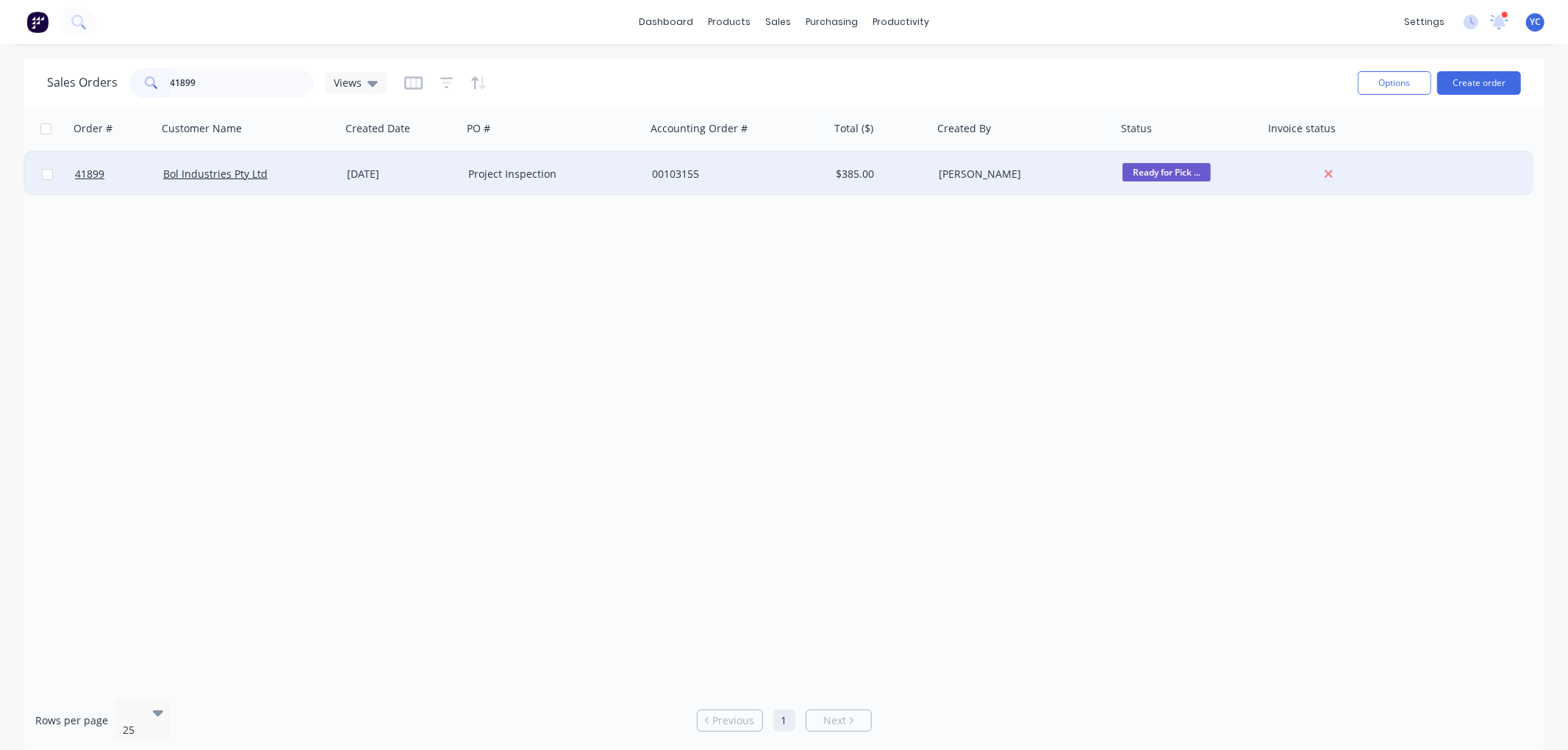
click at [1151, 175] on span "Ready for Pick ..." at bounding box center [1167, 173] width 88 height 19
